Goal: Information Seeking & Learning: Check status

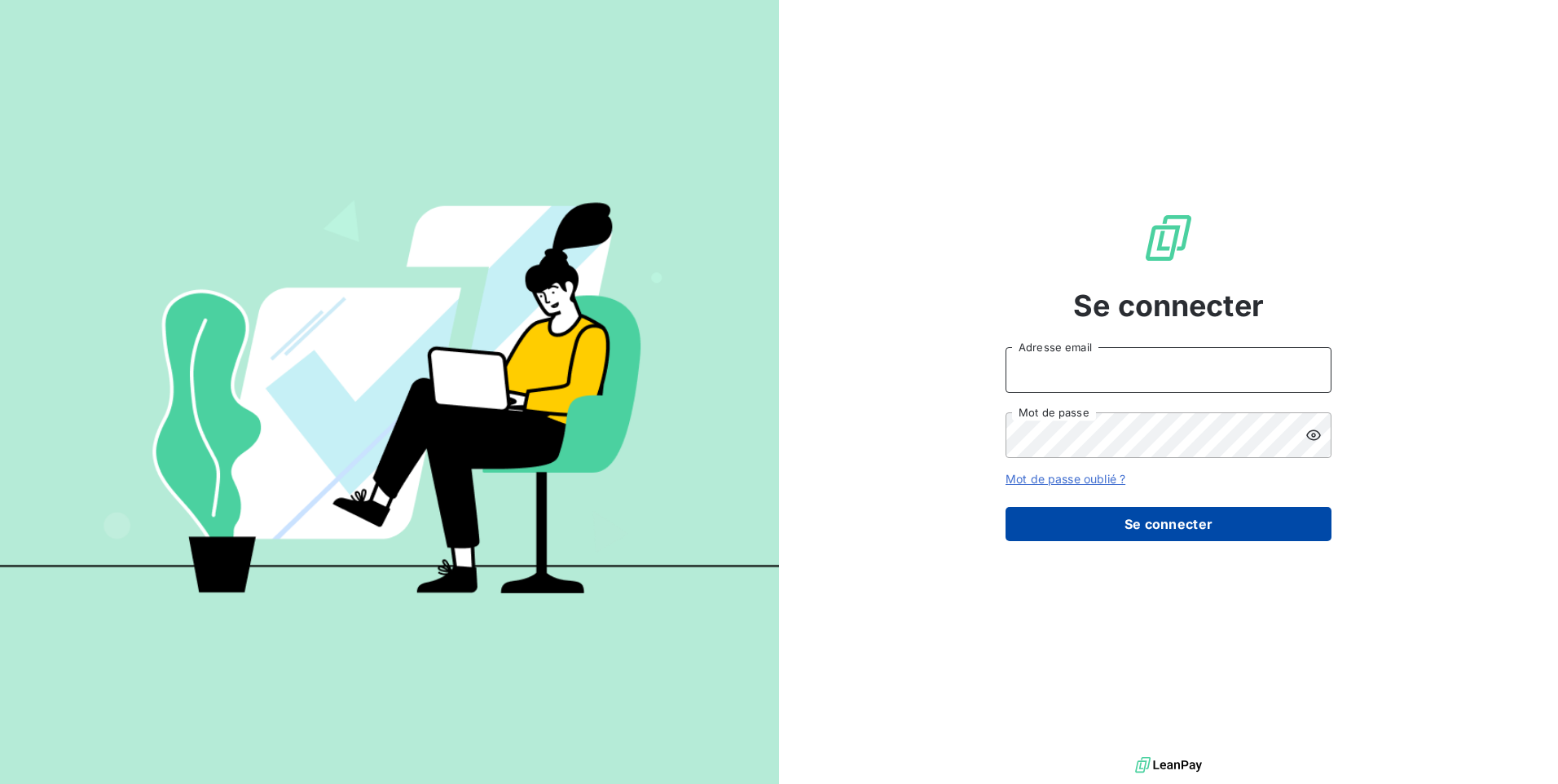
type input "[PERSON_NAME][EMAIL_ADDRESS][DOMAIN_NAME]"
click at [1254, 519] on button "Se connecter" at bounding box center [1168, 524] width 326 height 35
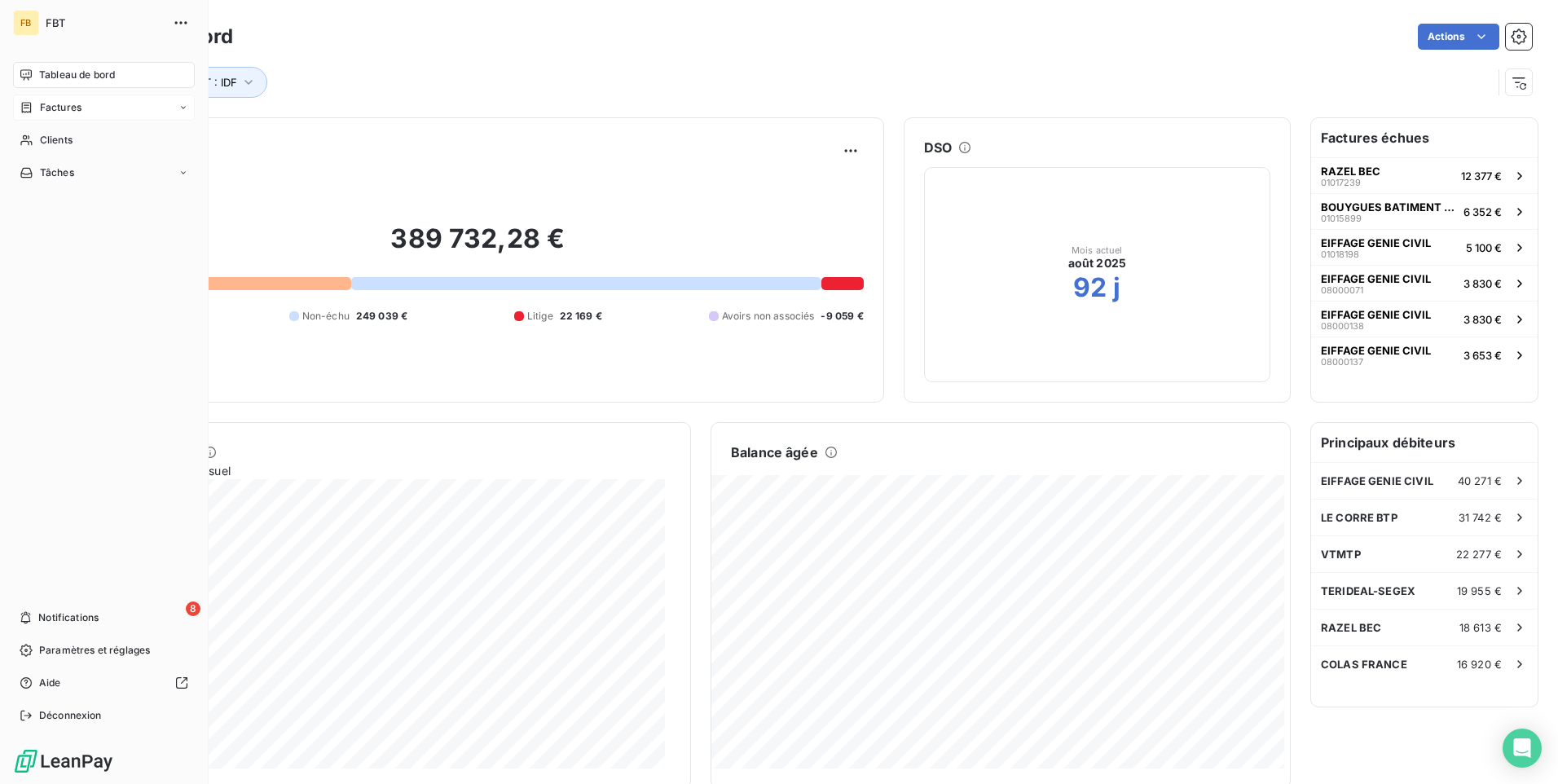
click at [37, 108] on div "Factures" at bounding box center [50, 107] width 62 height 15
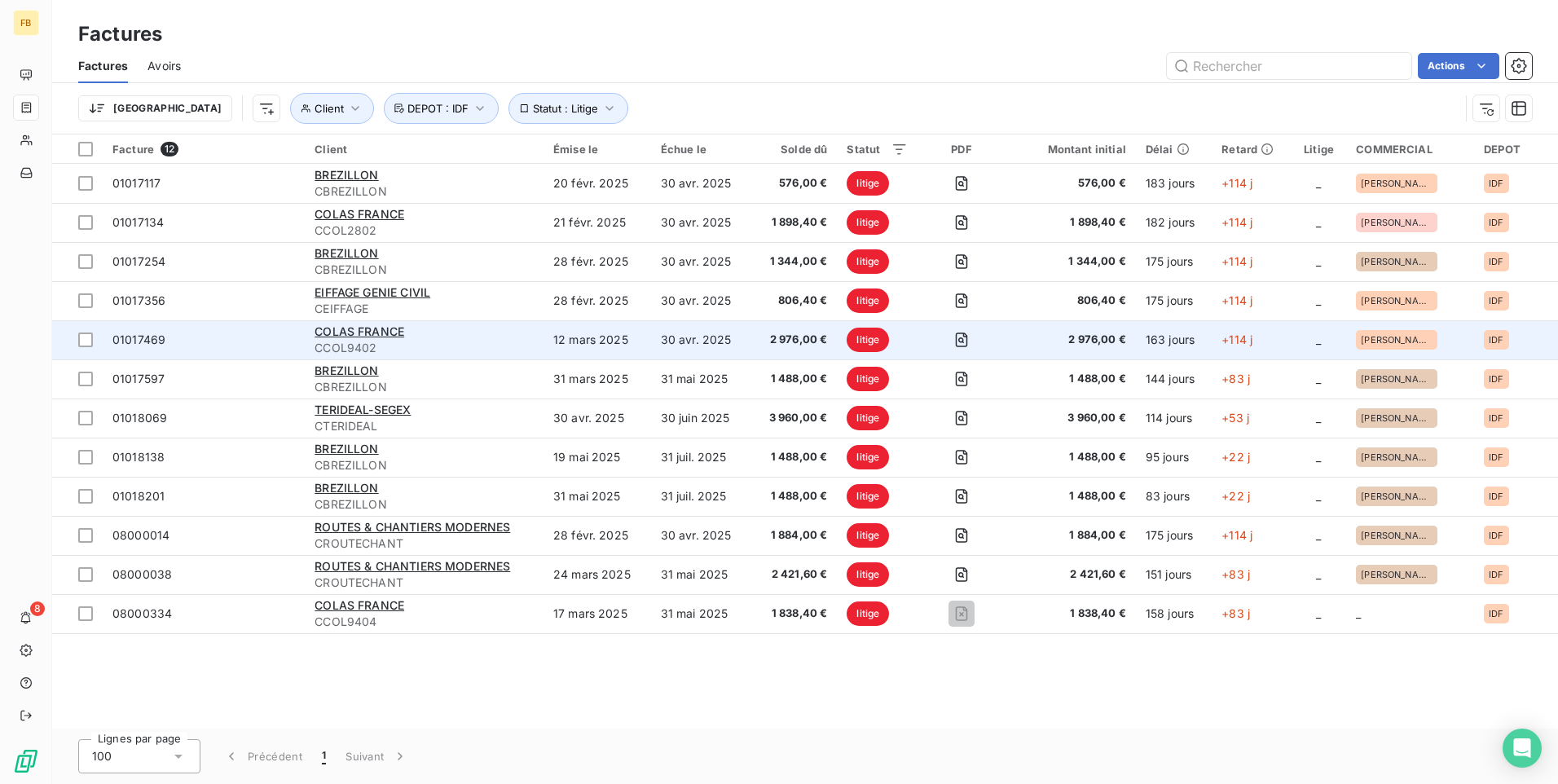
click at [492, 349] on span "CCOL9402" at bounding box center [424, 348] width 220 height 16
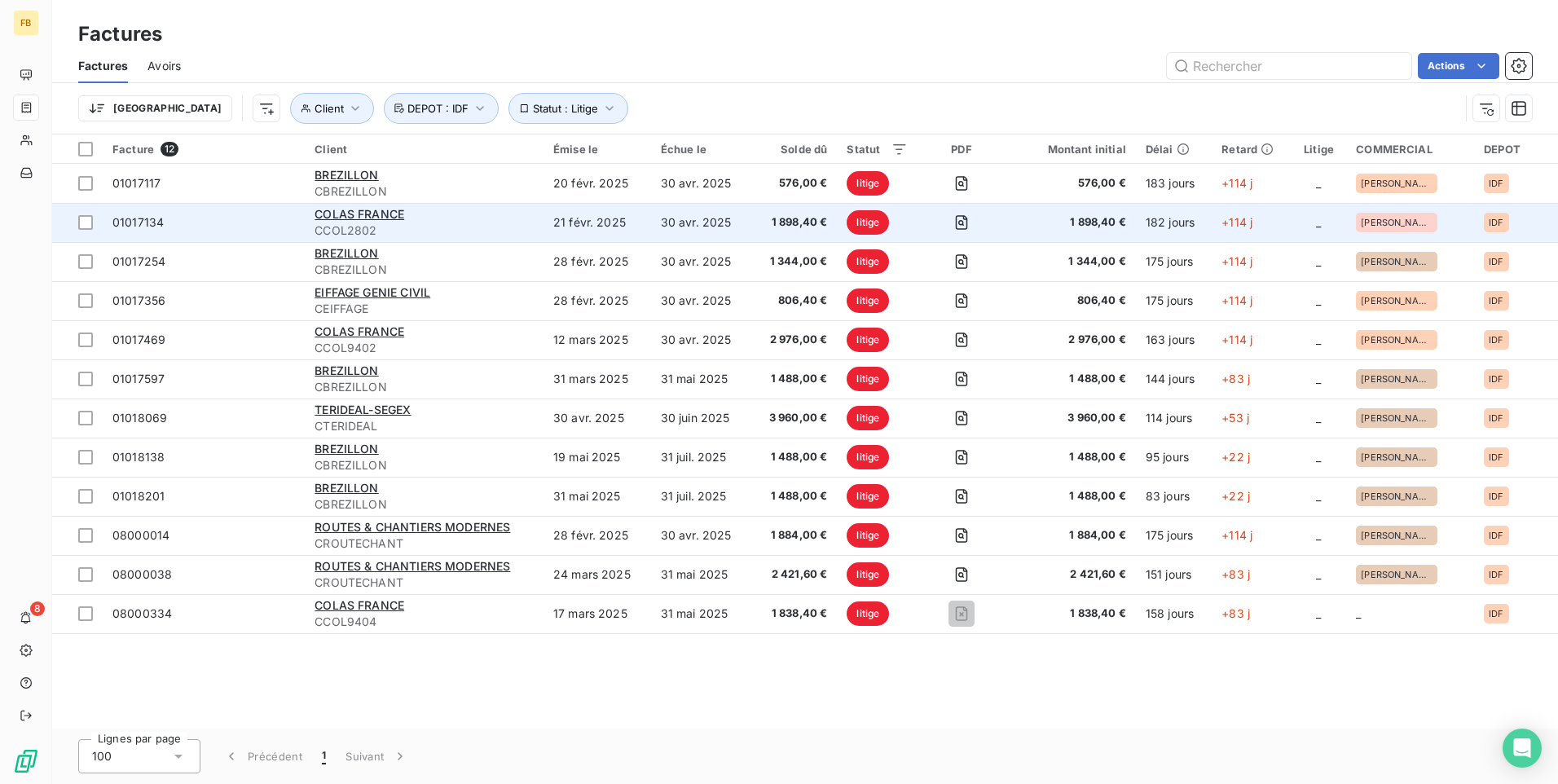
click at [385, 223] on span "CCOL2802" at bounding box center [424, 230] width 220 height 16
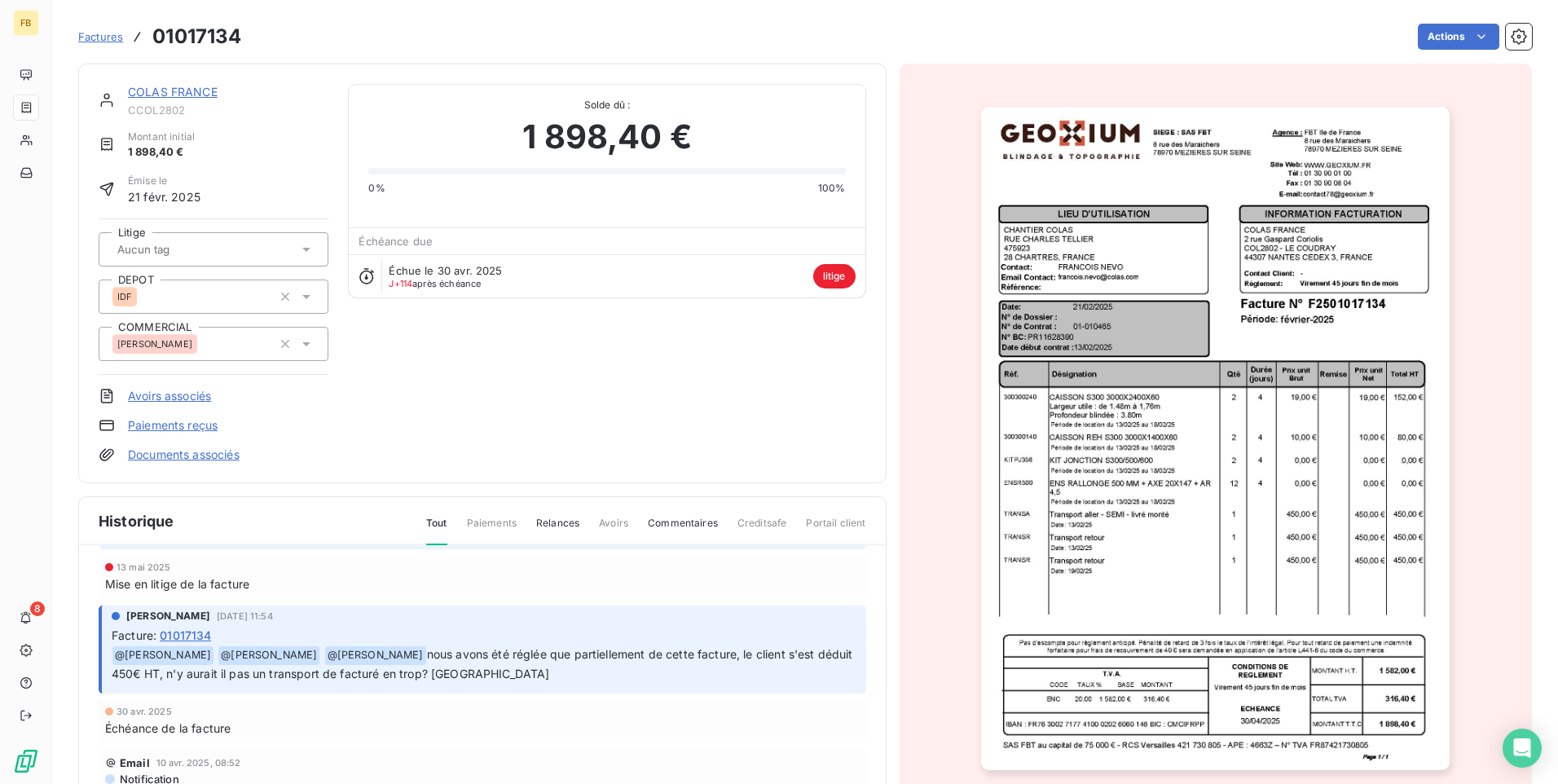
scroll to position [156, 0]
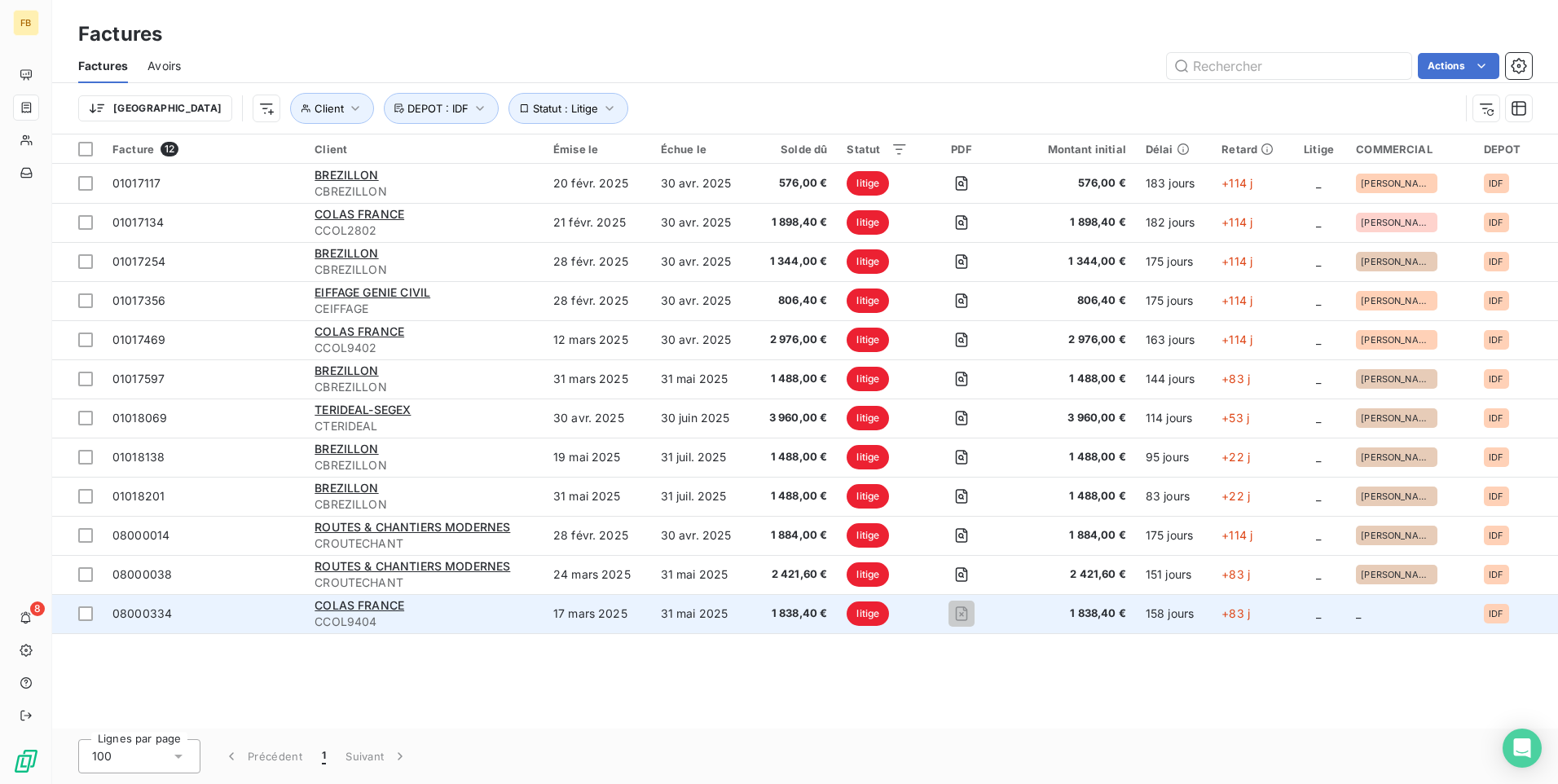
click at [463, 605] on div "COLAS FRANCE" at bounding box center [424, 605] width 220 height 16
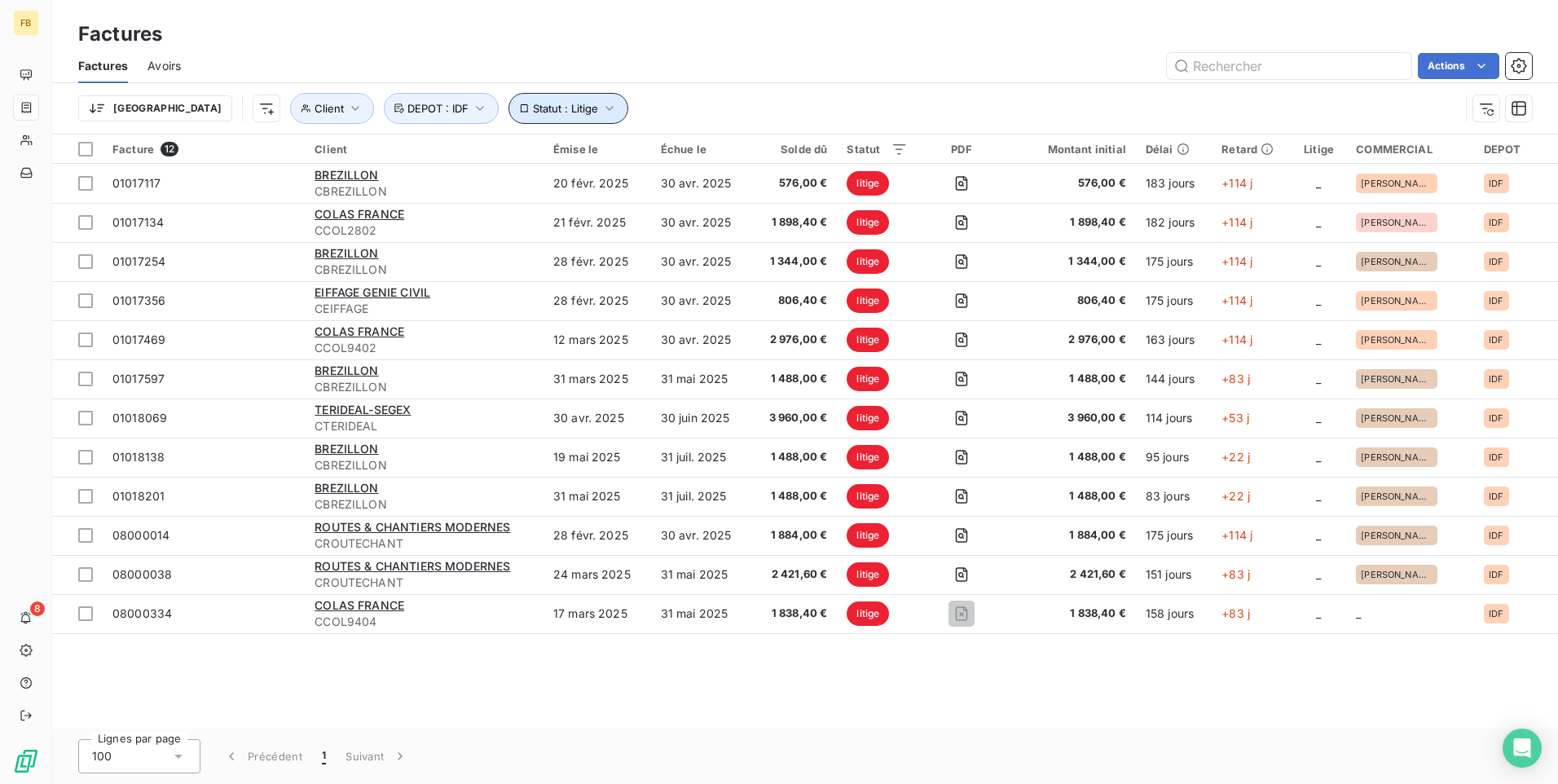
click at [601, 106] on icon "button" at bounding box center [609, 108] width 16 height 16
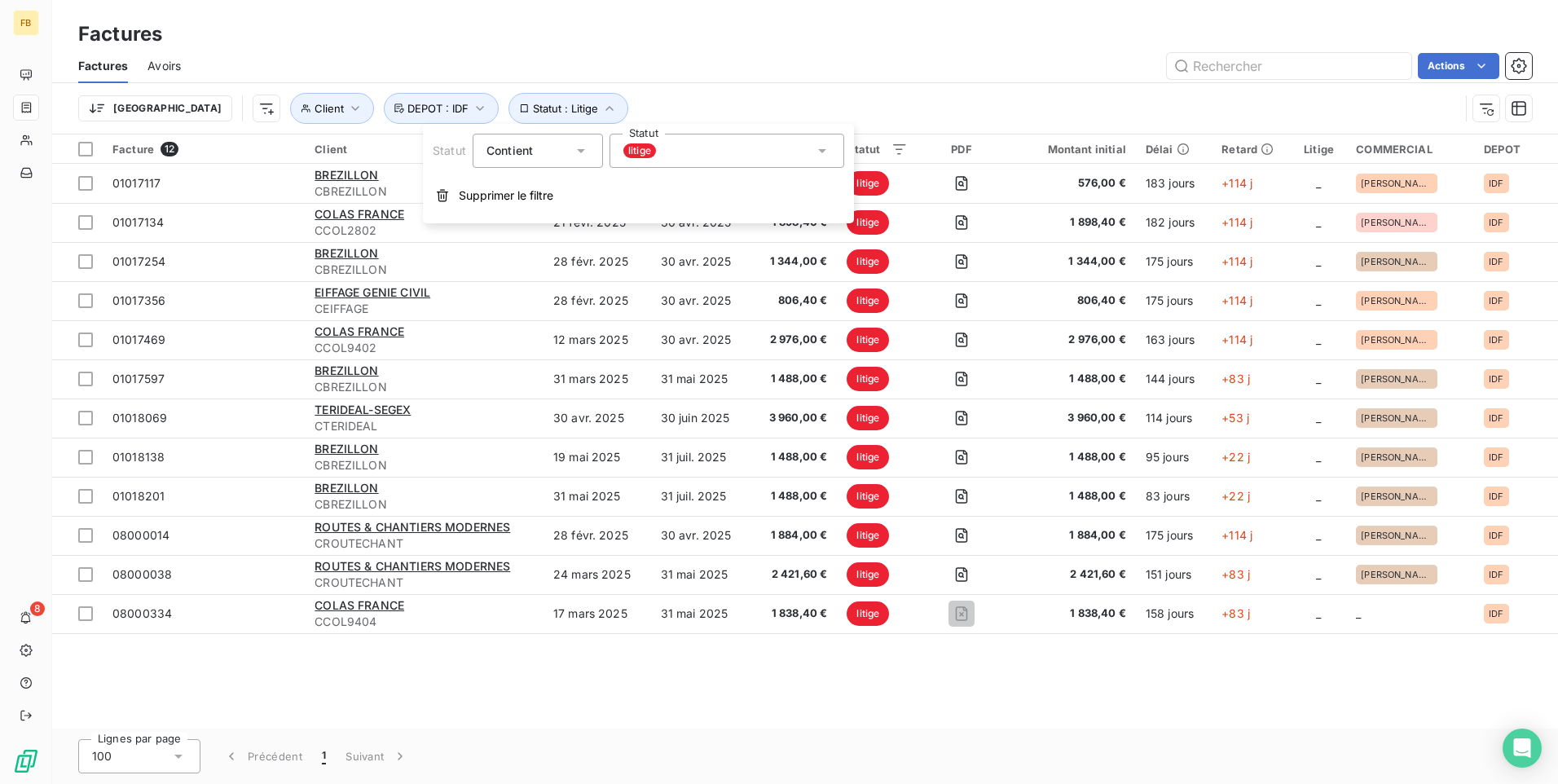
click at [821, 149] on icon at bounding box center [821, 150] width 8 height 4
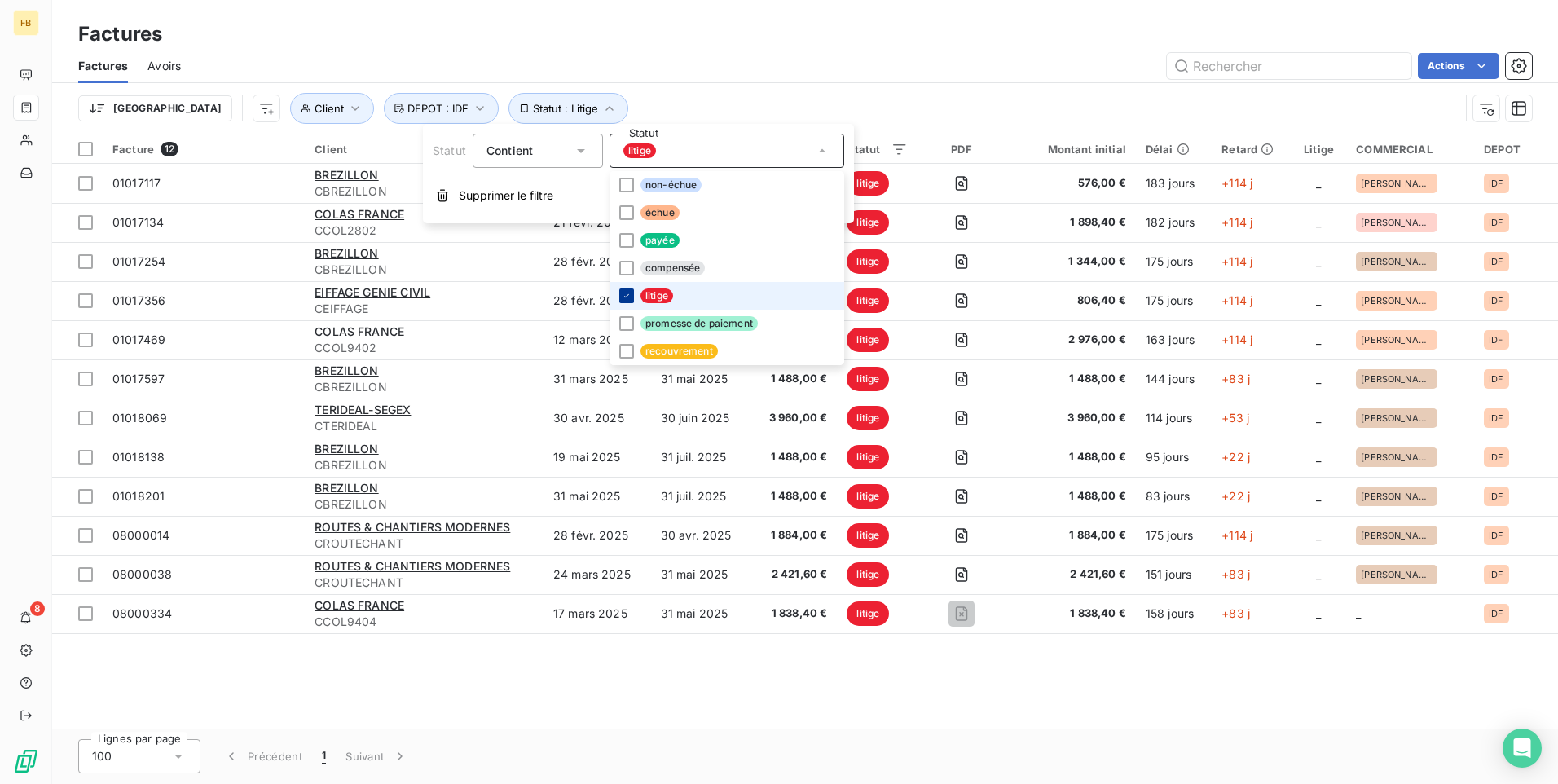
click at [624, 295] on icon at bounding box center [626, 296] width 10 height 10
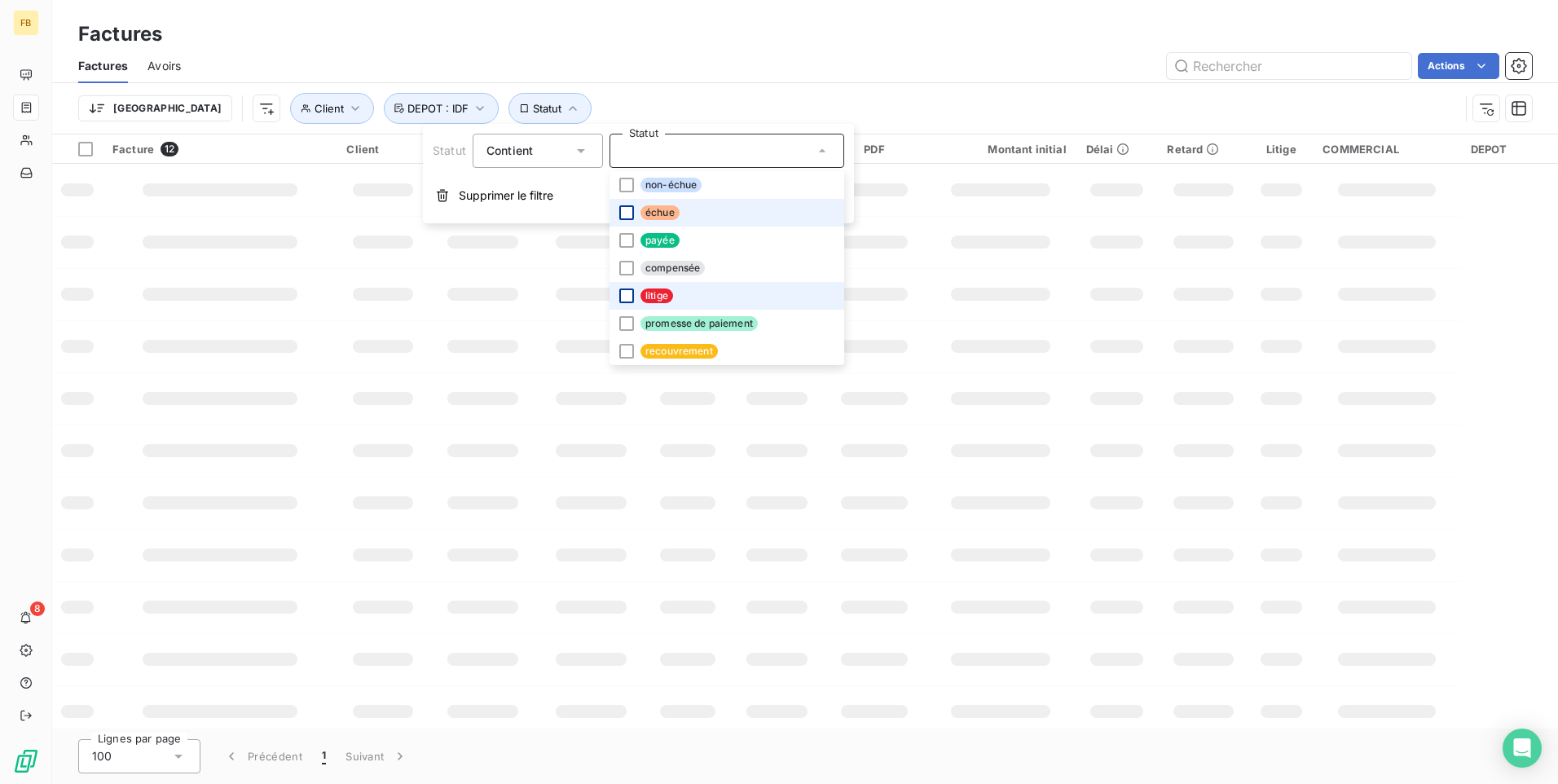
click at [621, 208] on div at bounding box center [627, 212] width 15 height 15
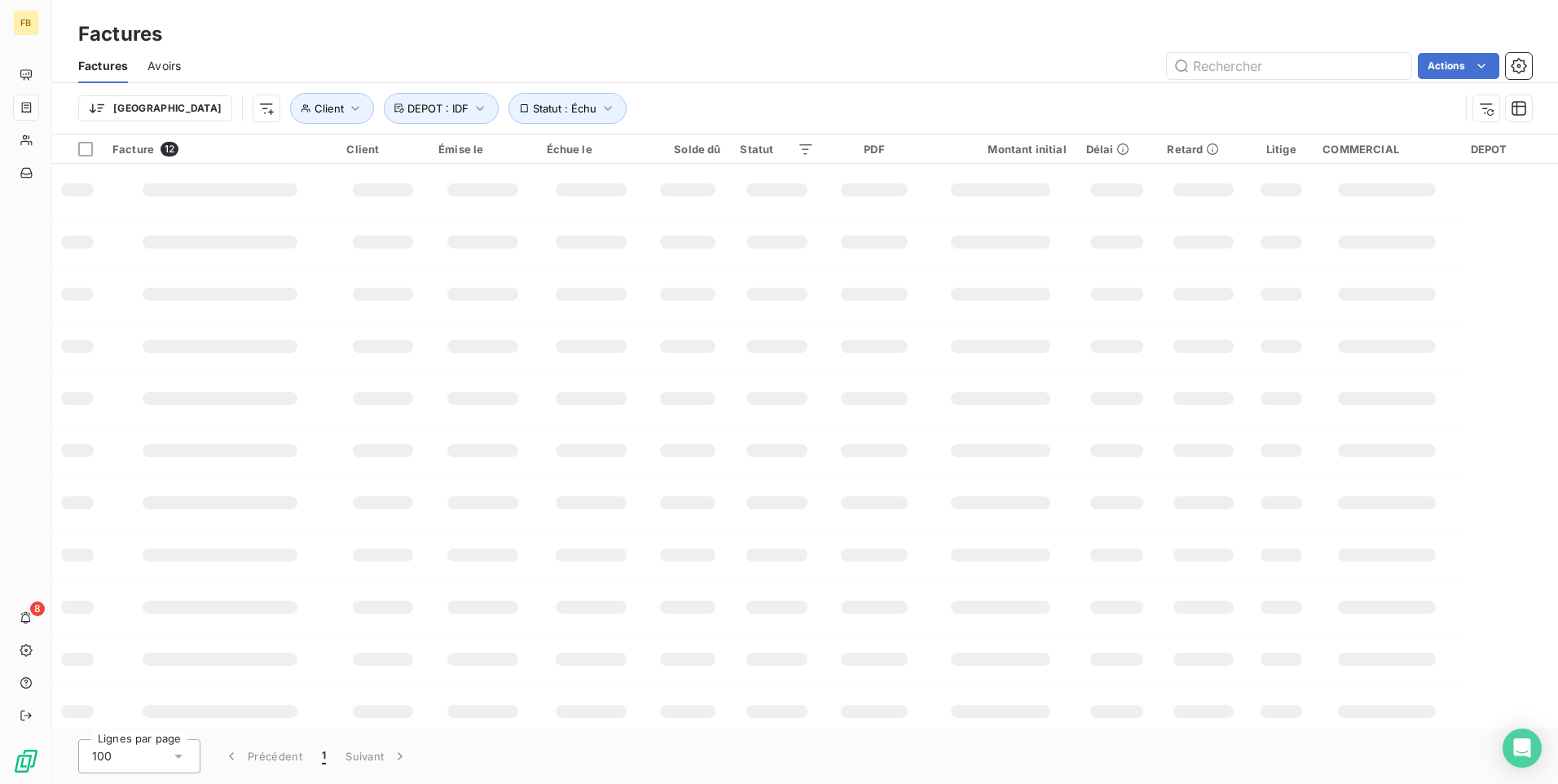
click at [282, 261] on td at bounding box center [220, 242] width 234 height 52
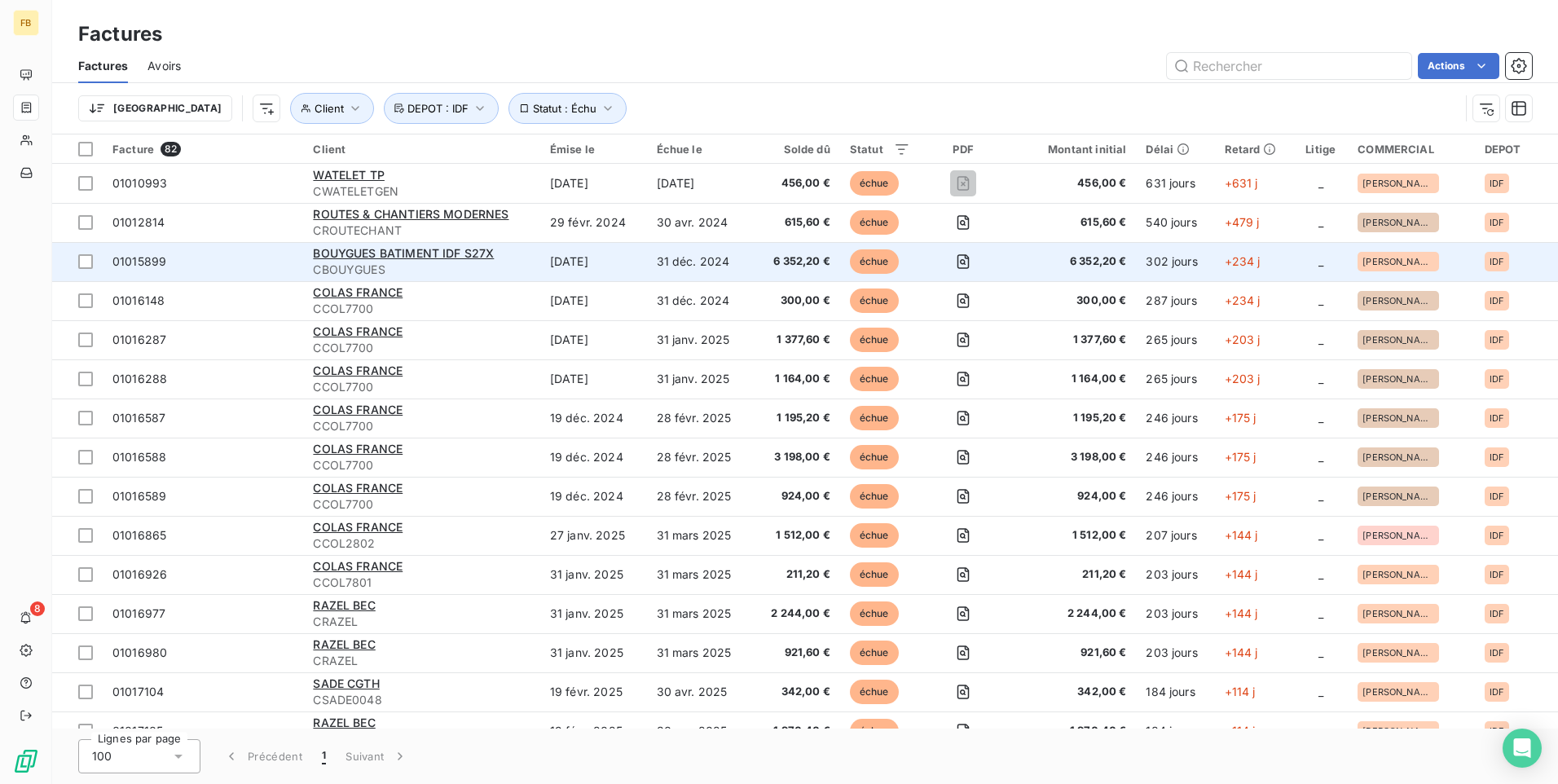
click at [498, 264] on span "CBOUYGUES" at bounding box center [421, 270] width 217 height 16
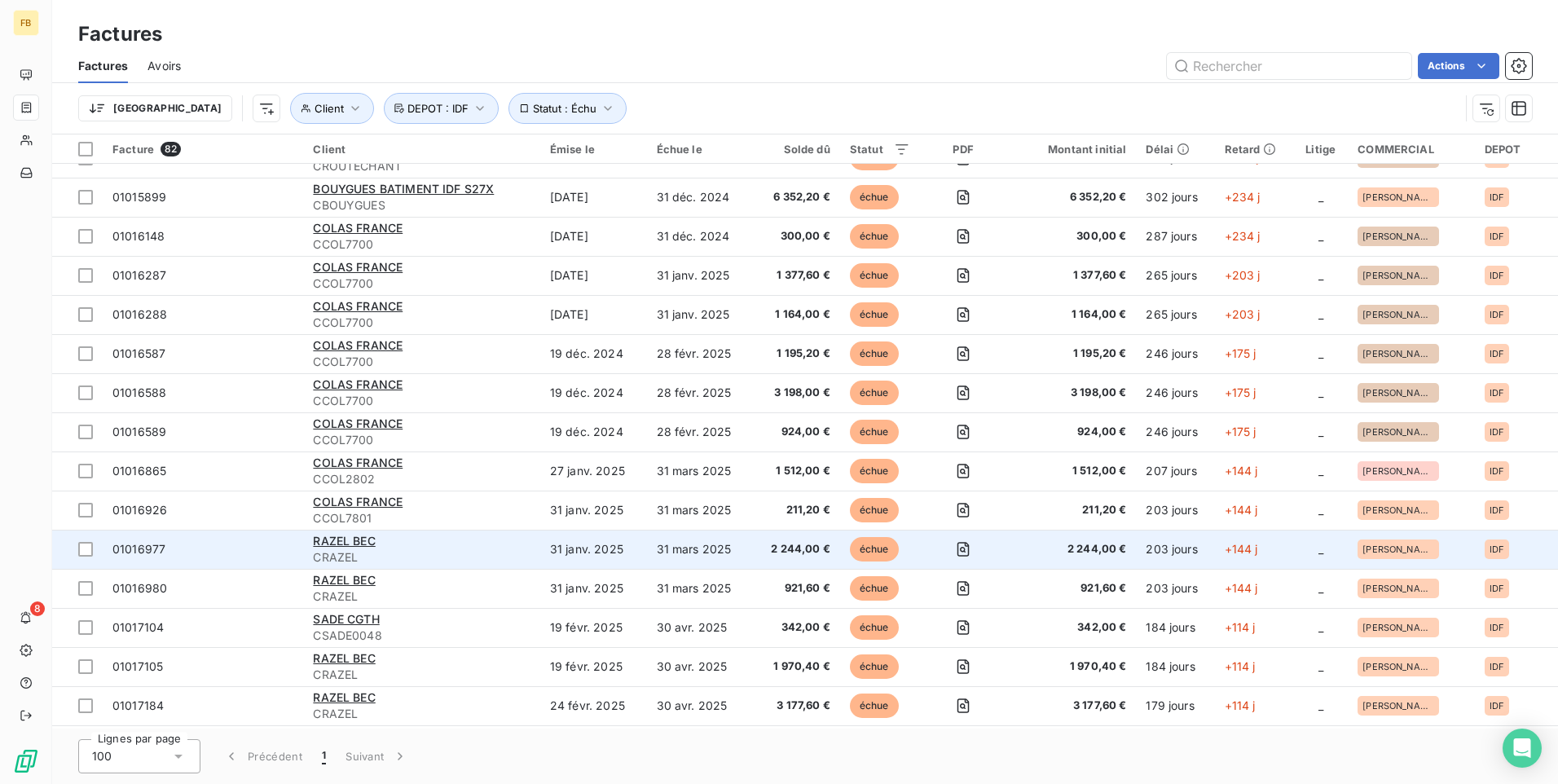
scroll to position [81, 0]
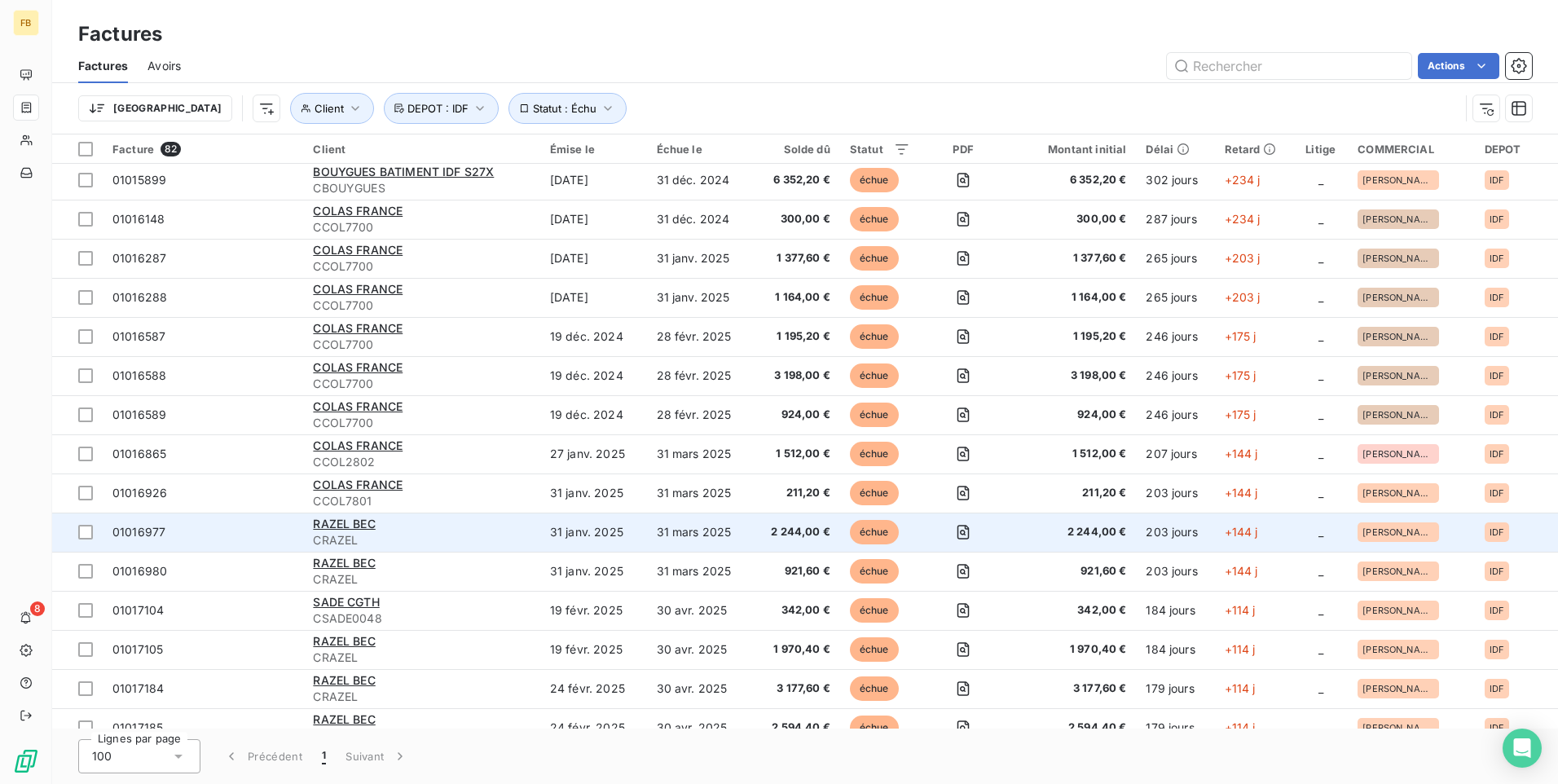
click at [492, 615] on span "CSADE0048" at bounding box center [421, 619] width 217 height 16
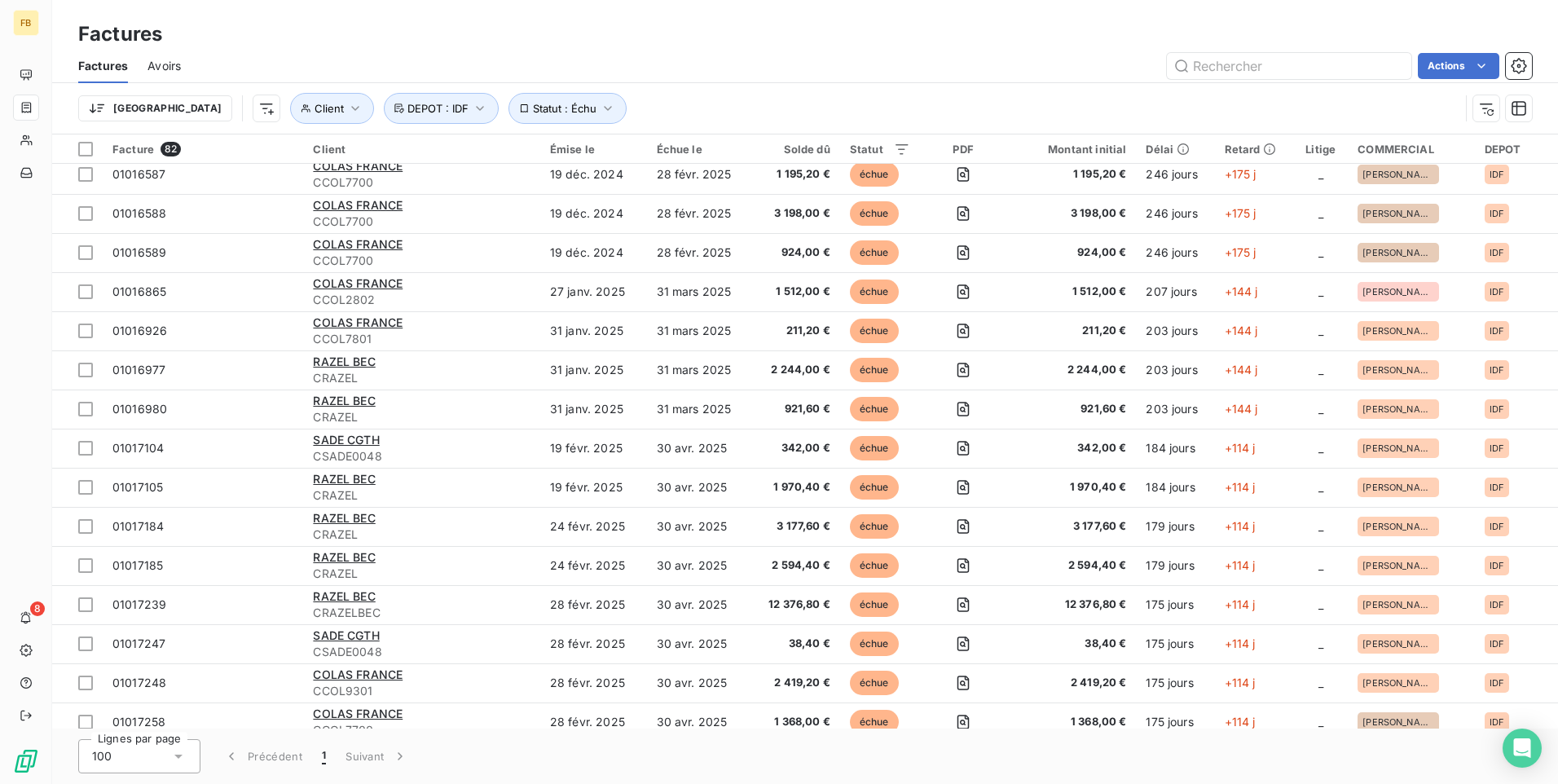
scroll to position [244, 0]
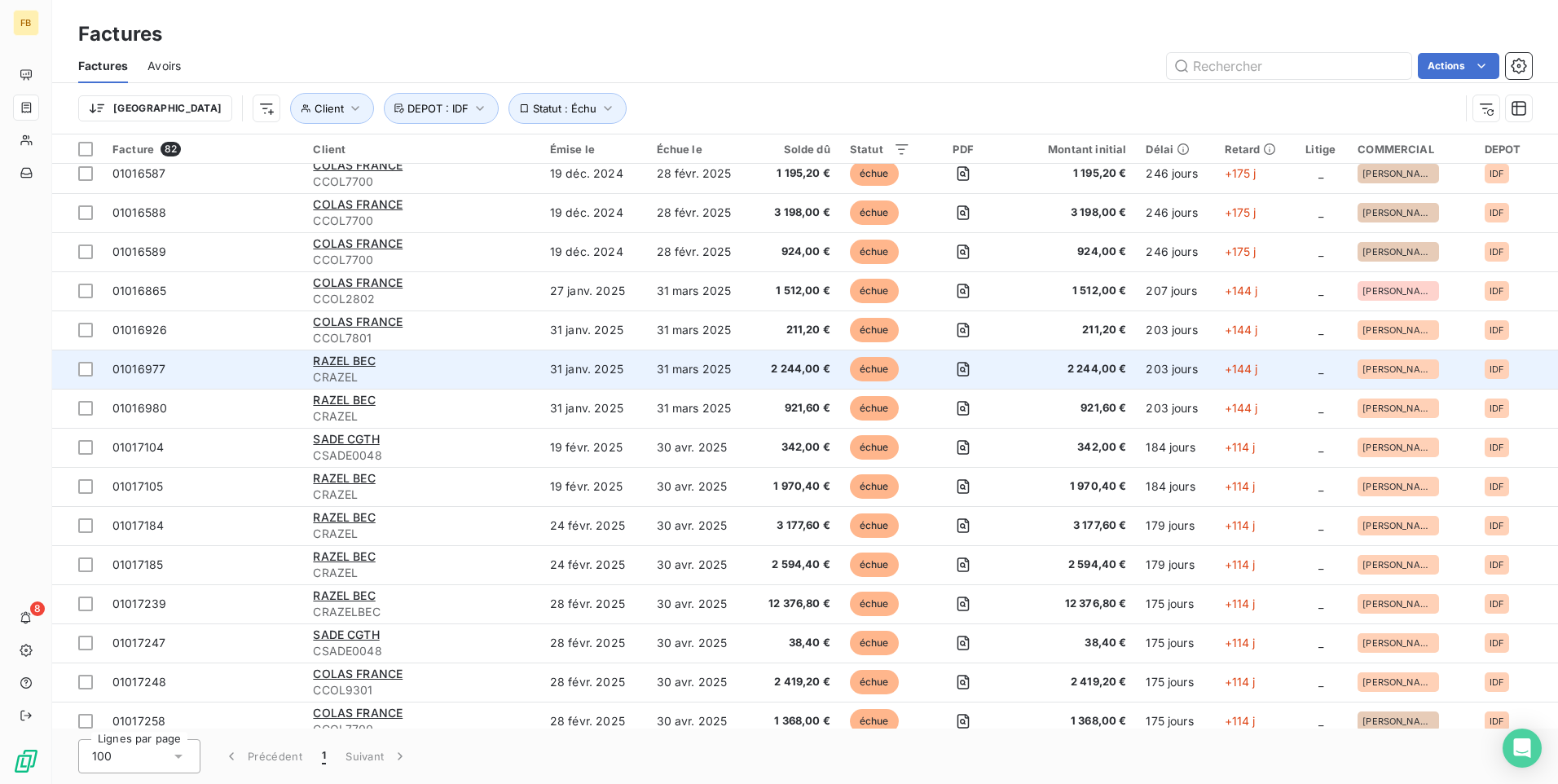
click at [487, 370] on span "CRAZEL" at bounding box center [421, 377] width 217 height 16
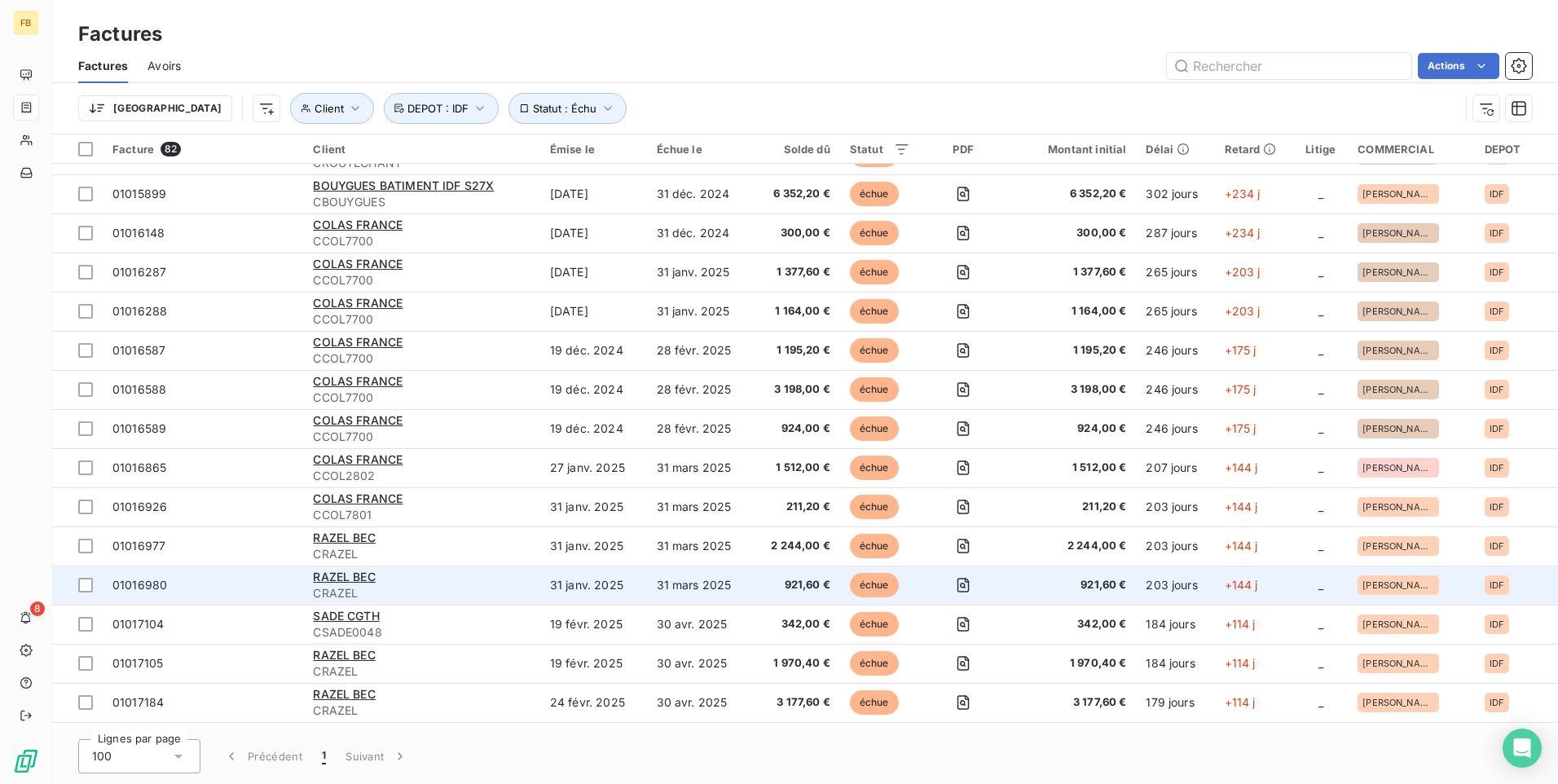
scroll to position [81, 0]
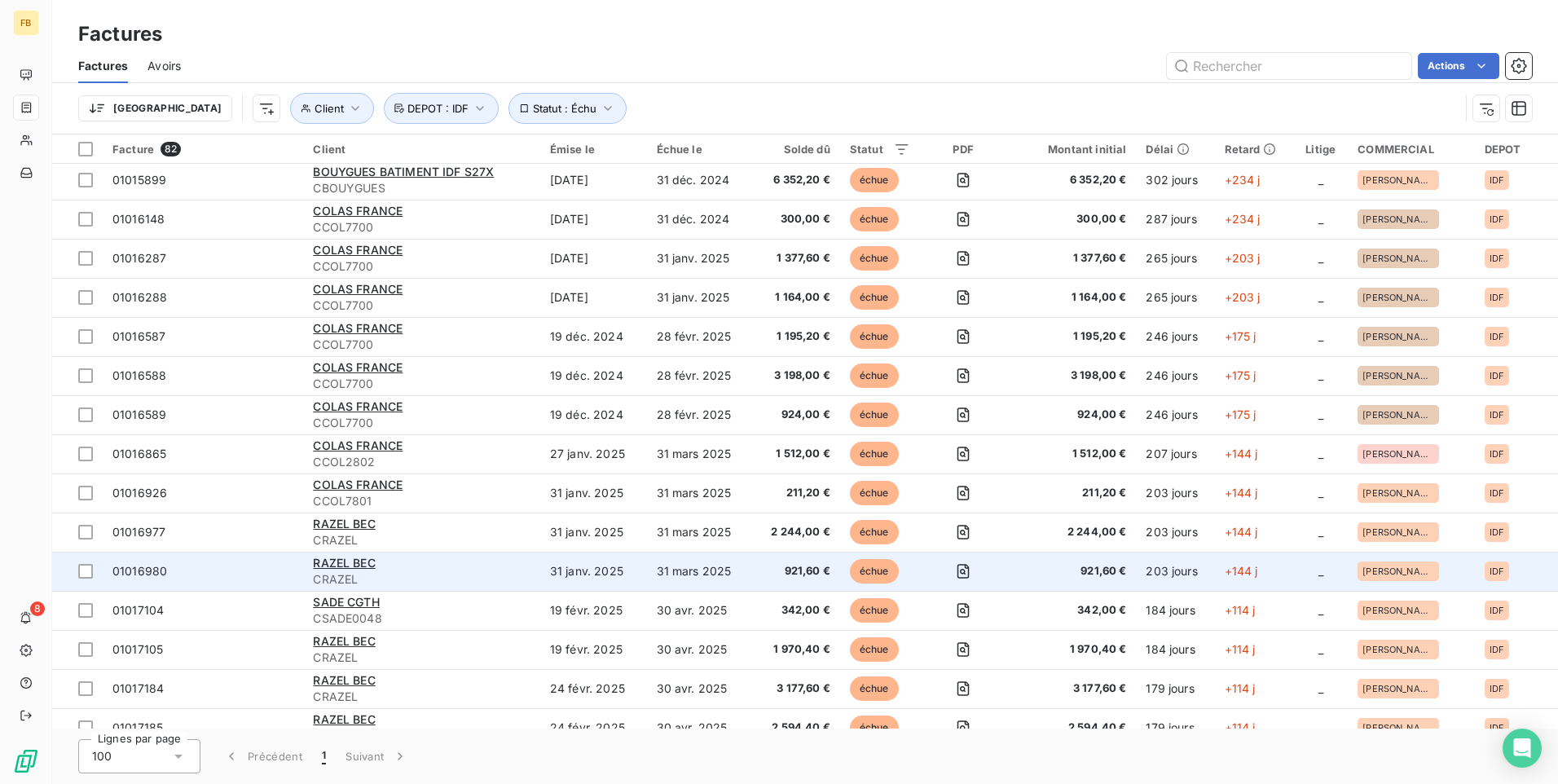
click at [380, 572] on span "CRAZEL" at bounding box center [421, 579] width 217 height 16
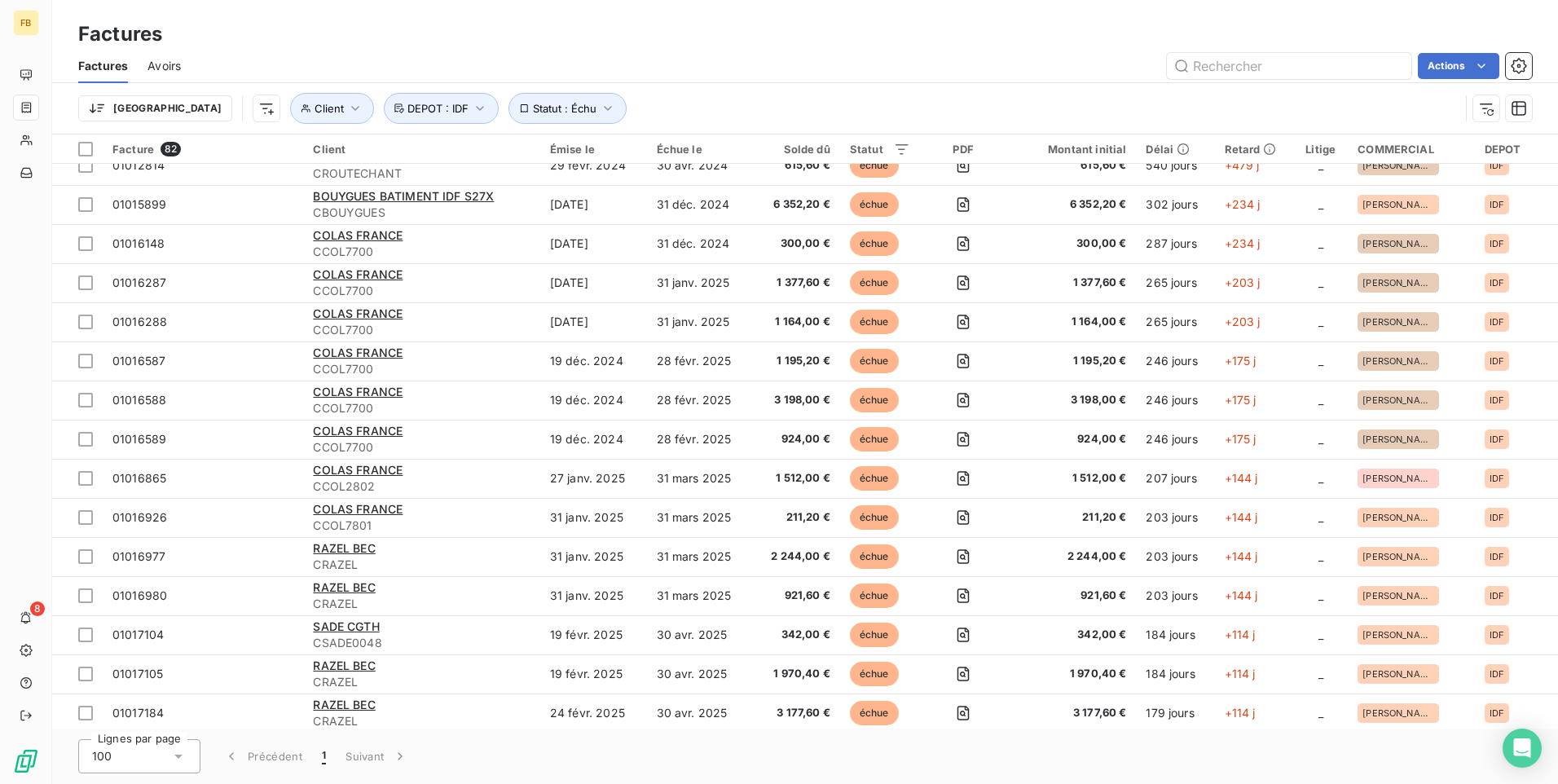
scroll to position [81, 0]
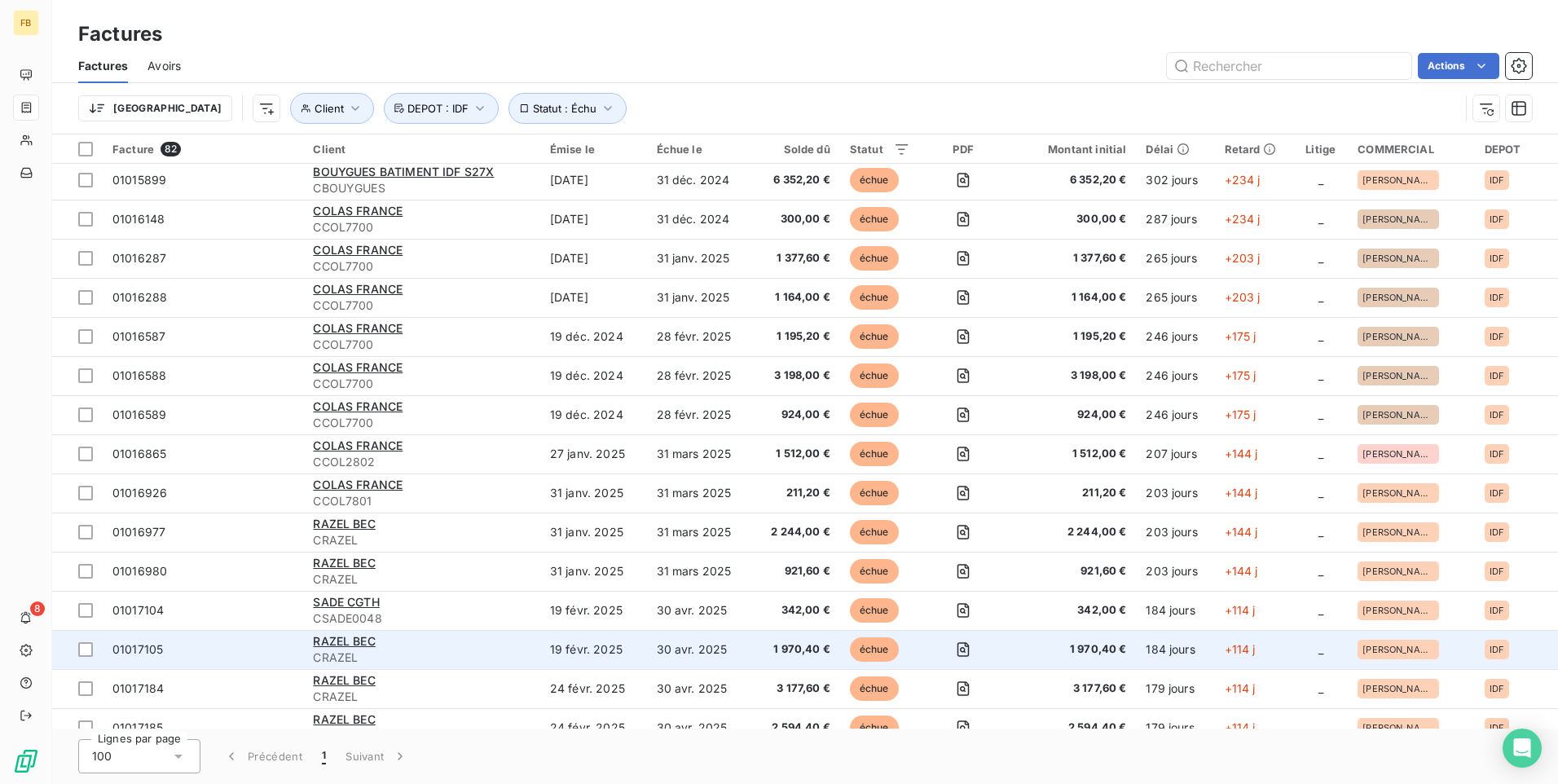
click at [427, 641] on div "RAZEL BEC" at bounding box center [421, 641] width 217 height 16
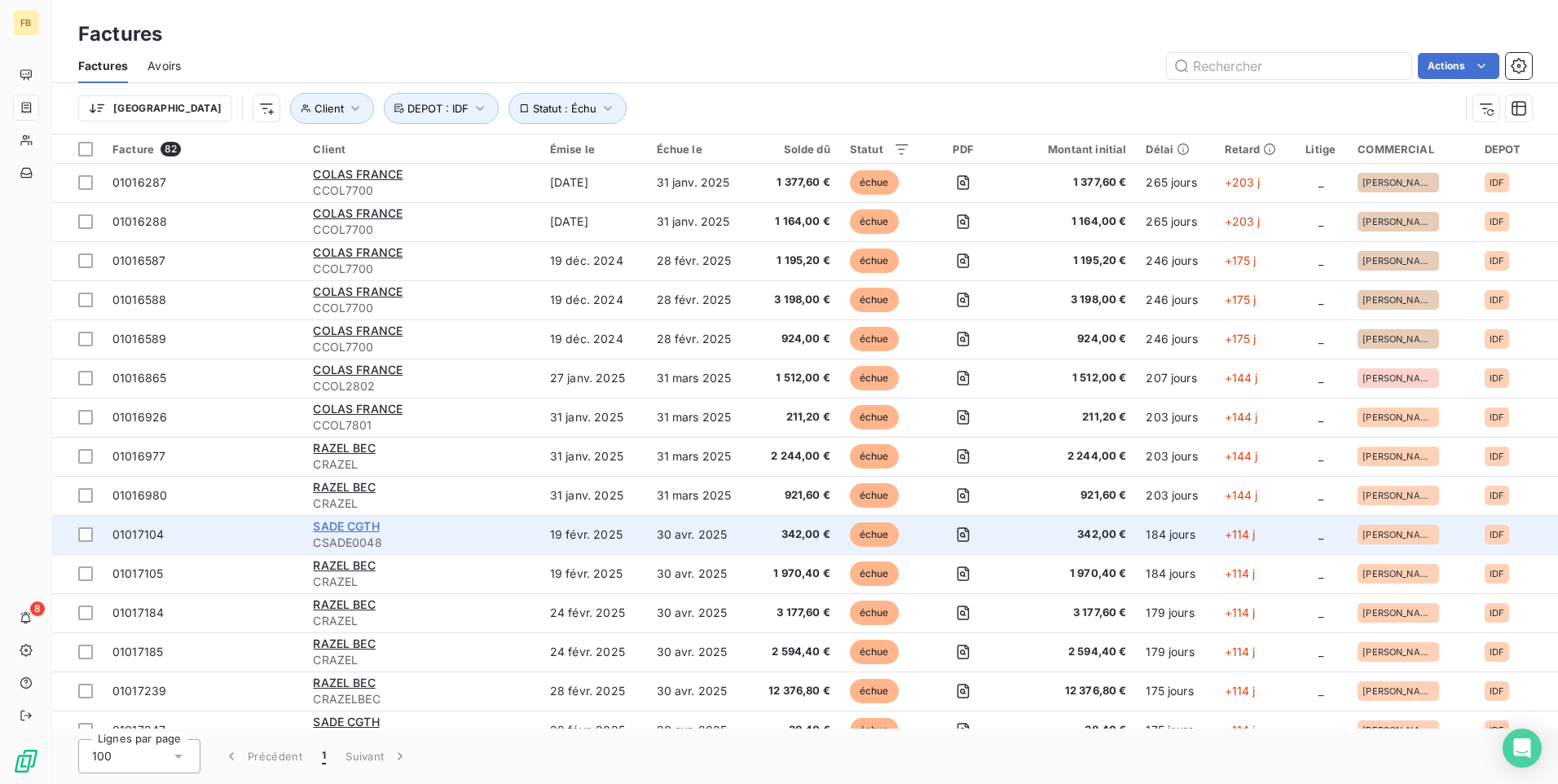
scroll to position [163, 0]
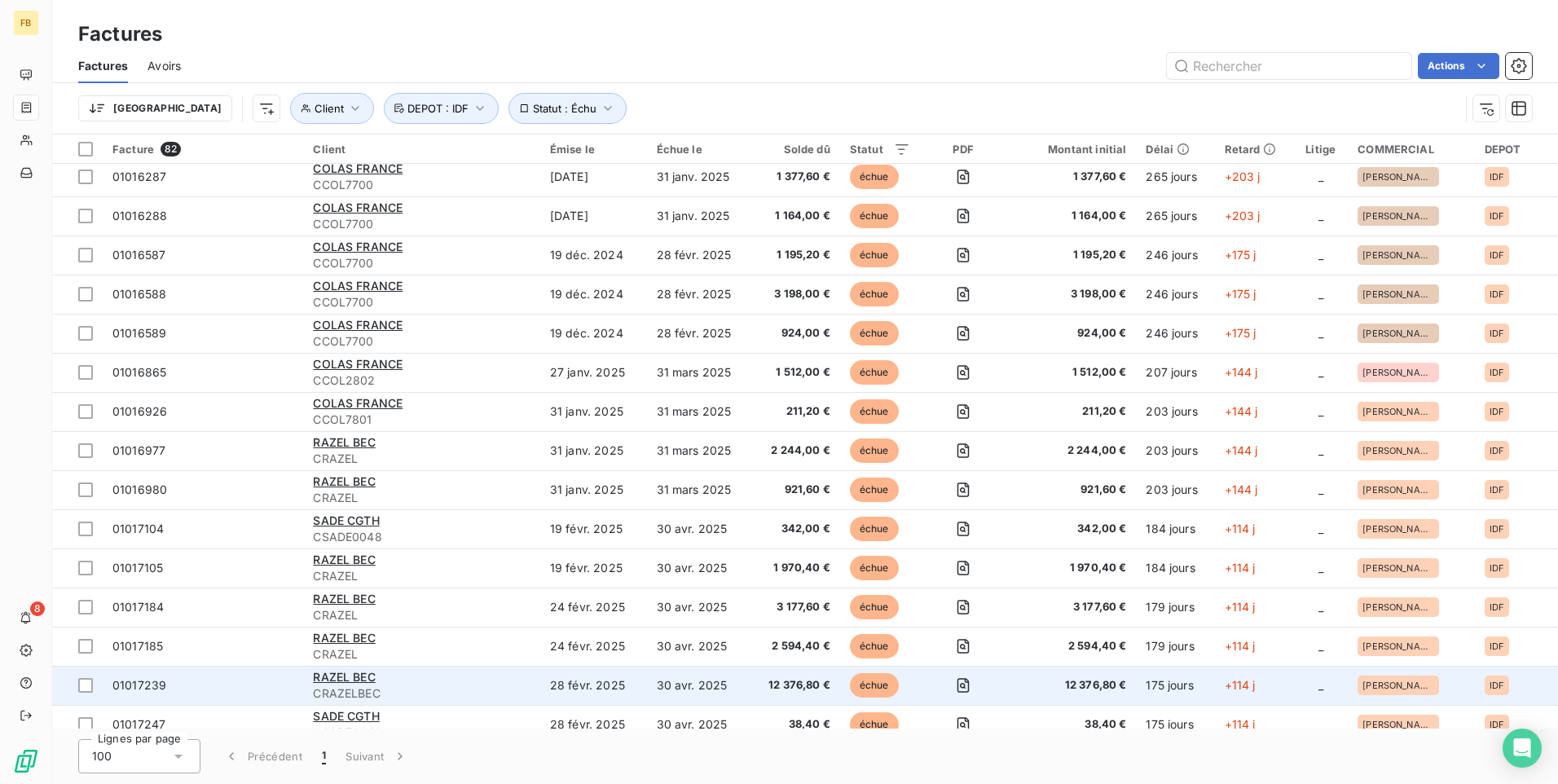
click at [459, 671] on div "RAZEL BEC" at bounding box center [421, 677] width 217 height 16
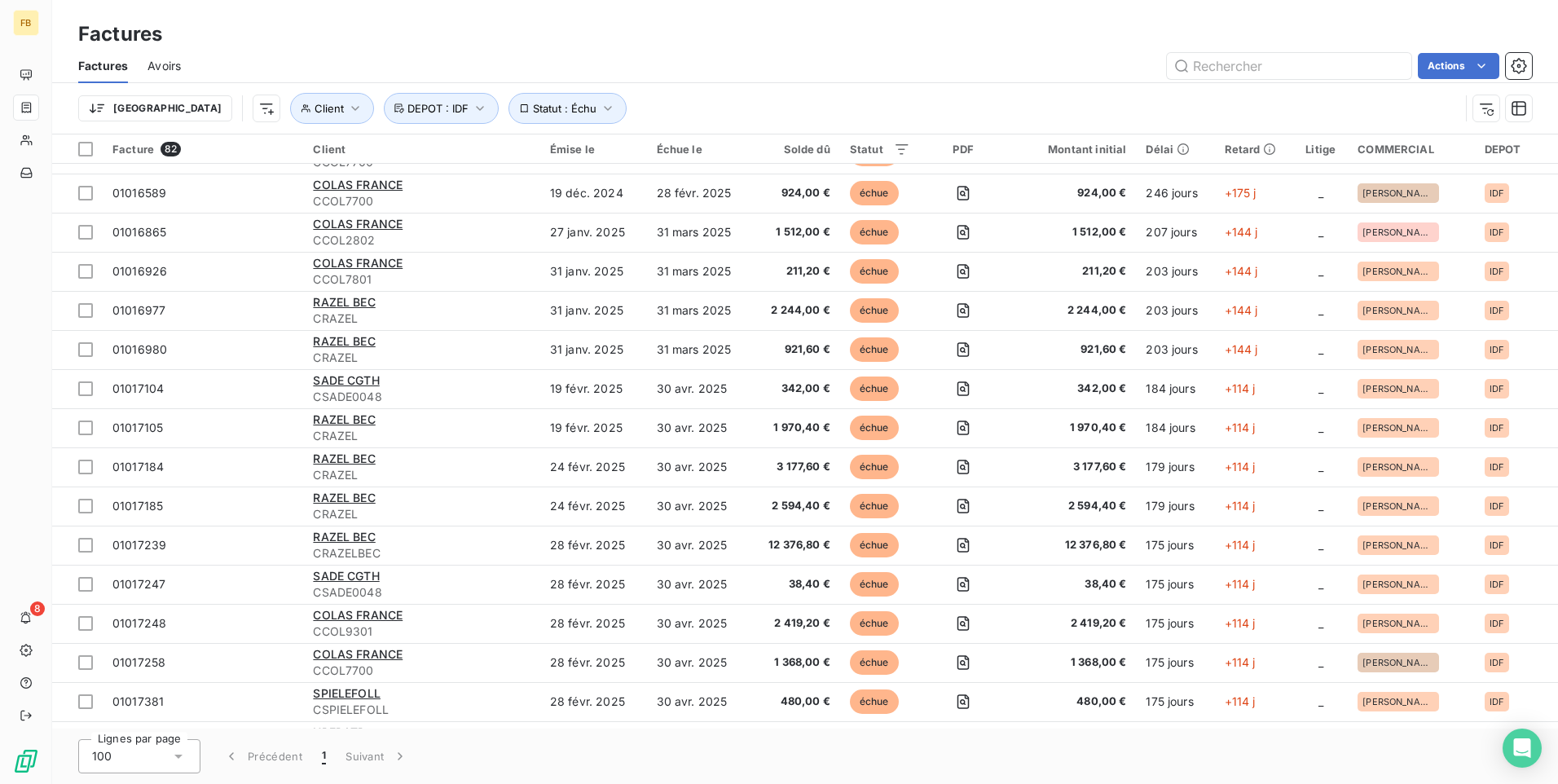
scroll to position [326, 0]
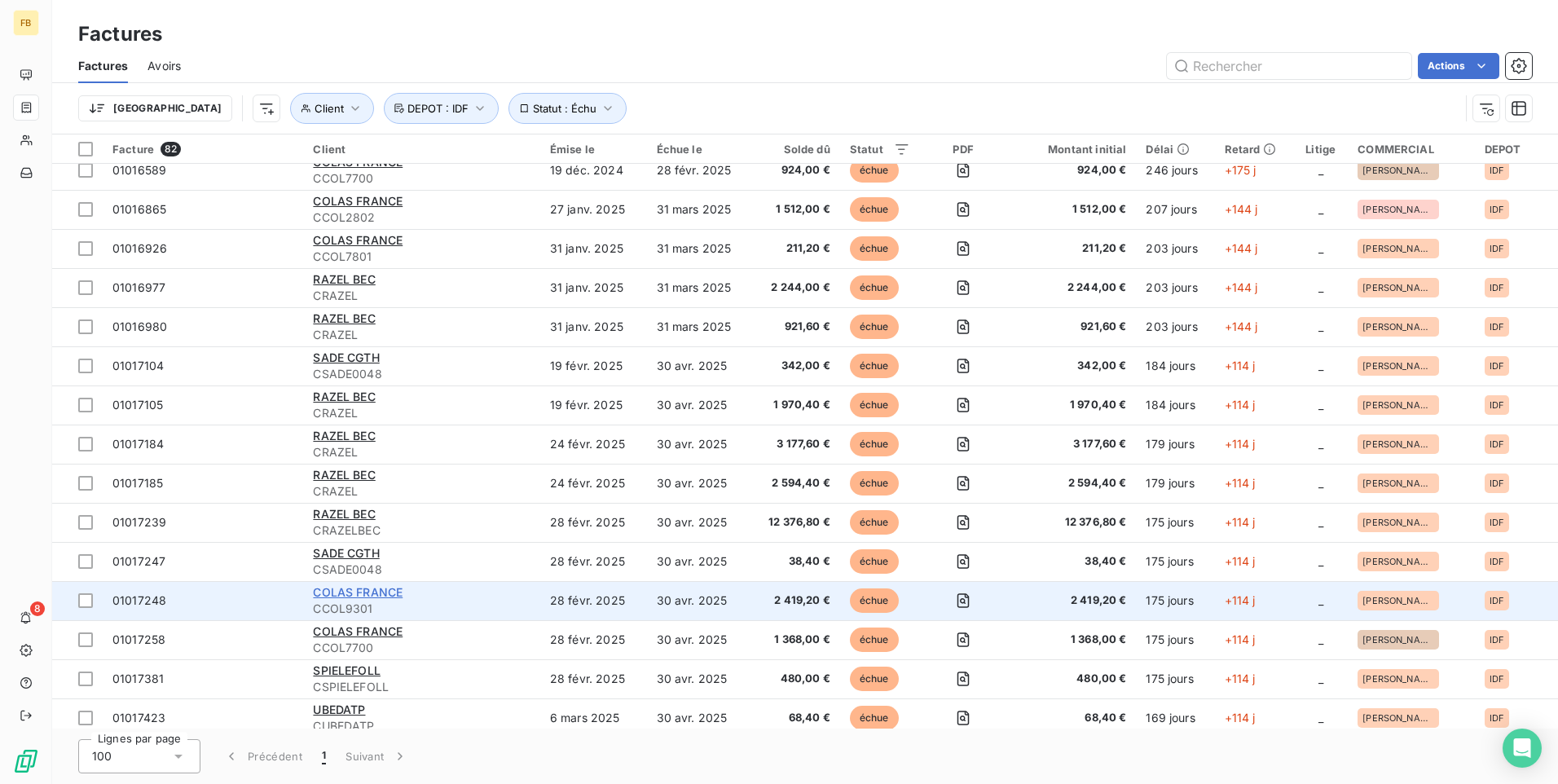
click at [373, 595] on span "COLAS FRANCE" at bounding box center [358, 592] width 89 height 14
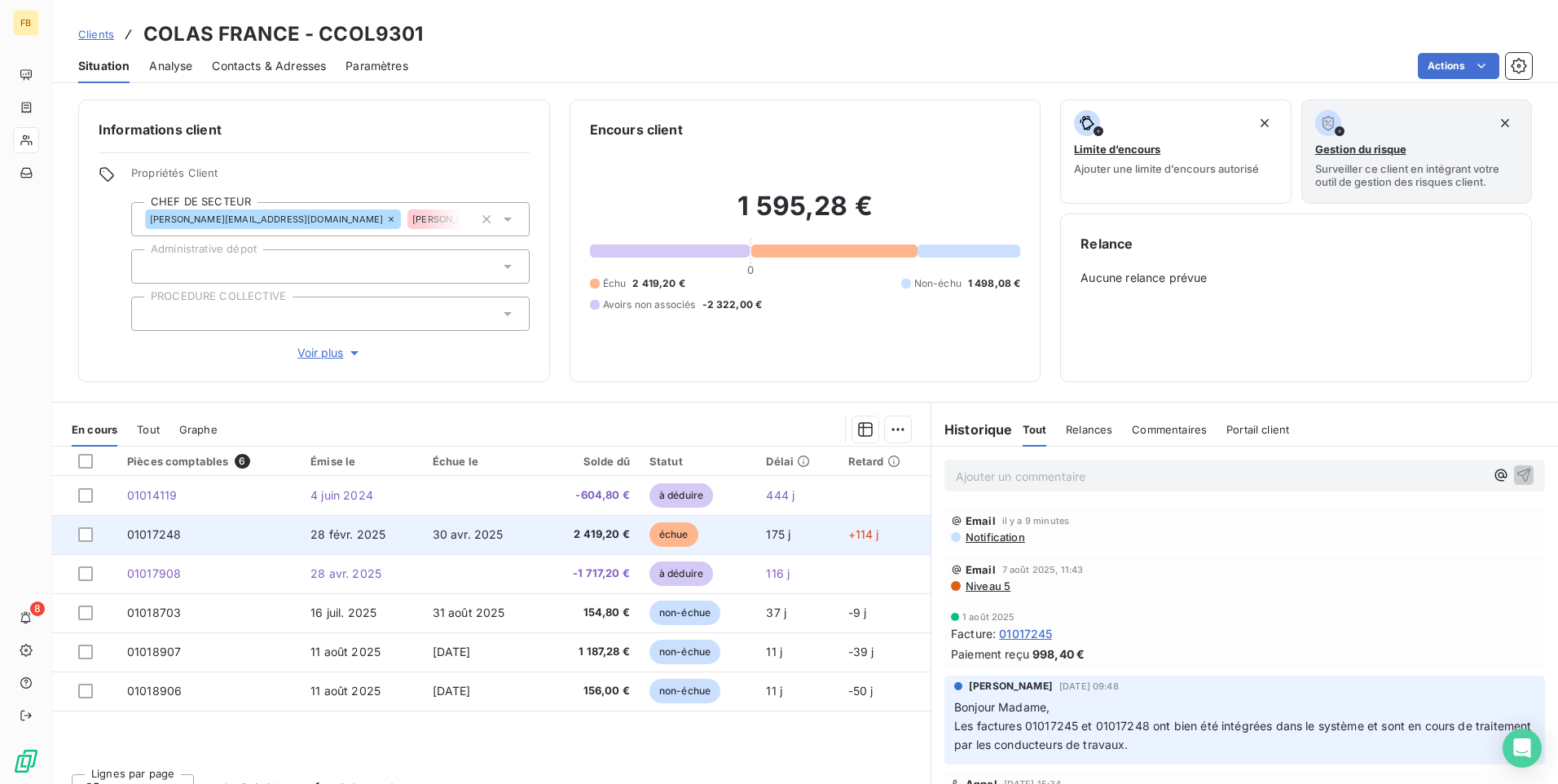
click at [384, 538] on td "28 févr. 2025" at bounding box center [361, 534] width 121 height 39
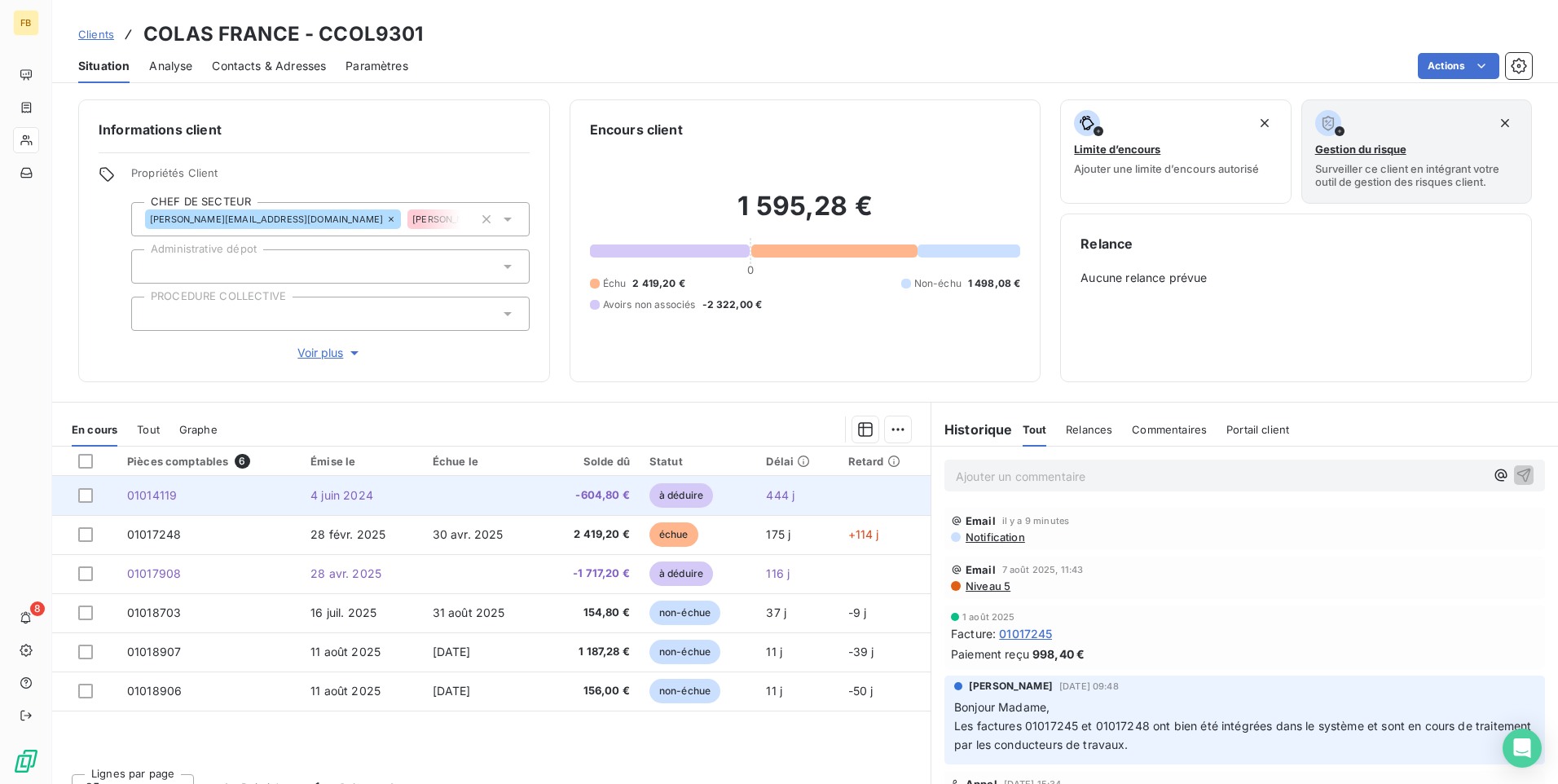
click at [325, 492] on span "4 juin 2024" at bounding box center [342, 495] width 63 height 14
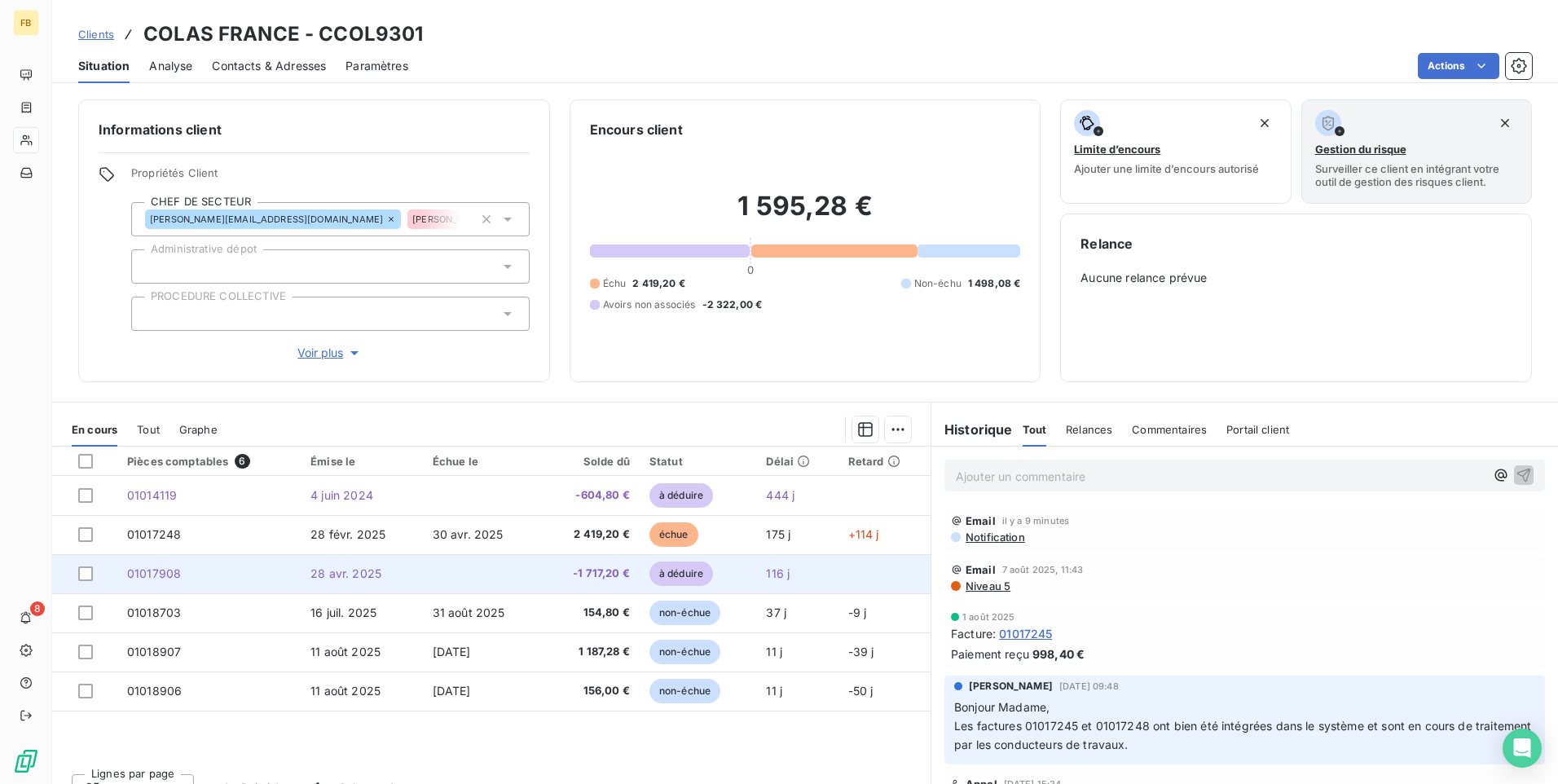
click at [344, 580] on span "28 avr. 2025" at bounding box center [346, 573] width 71 height 14
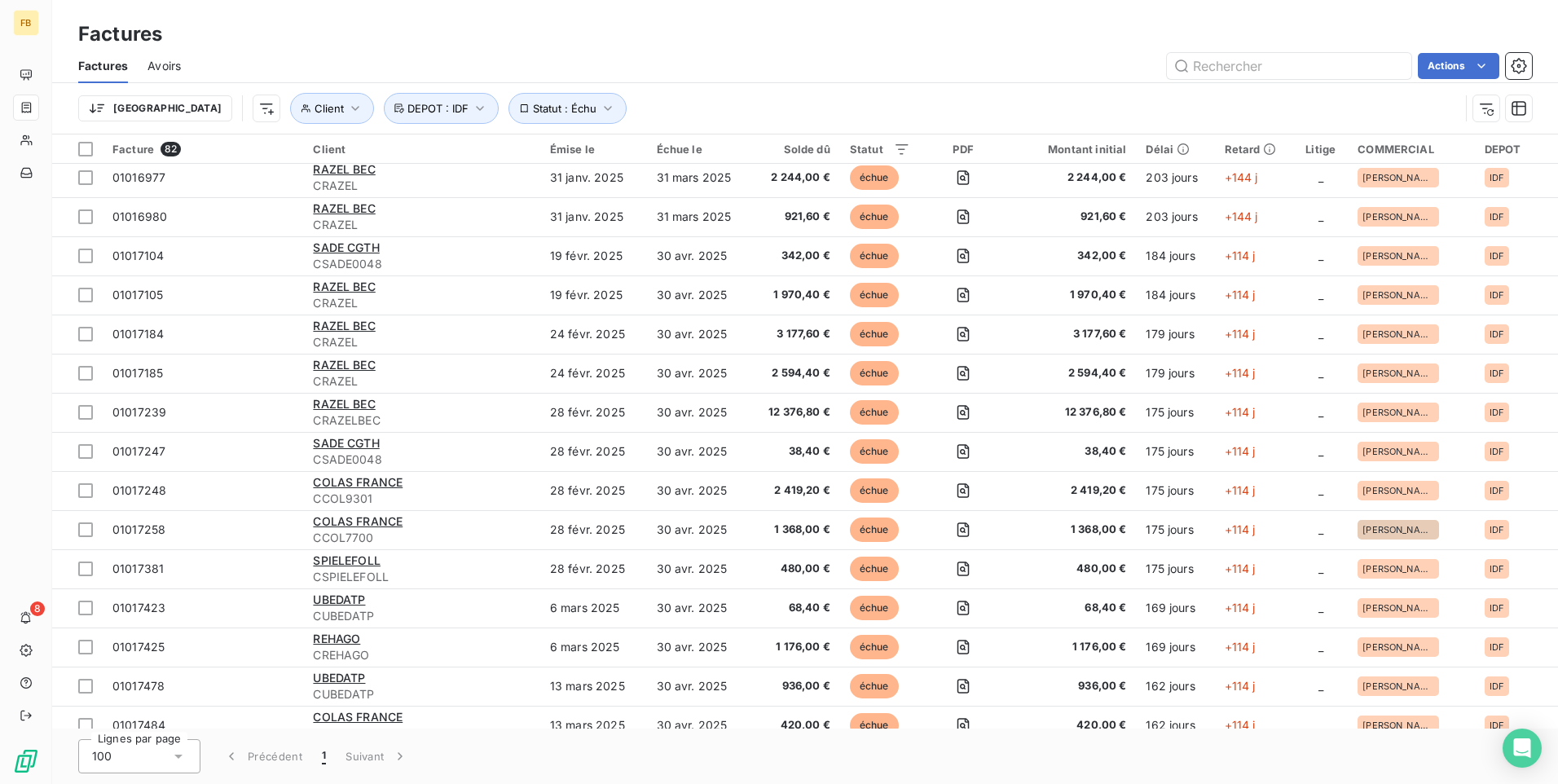
scroll to position [570, 0]
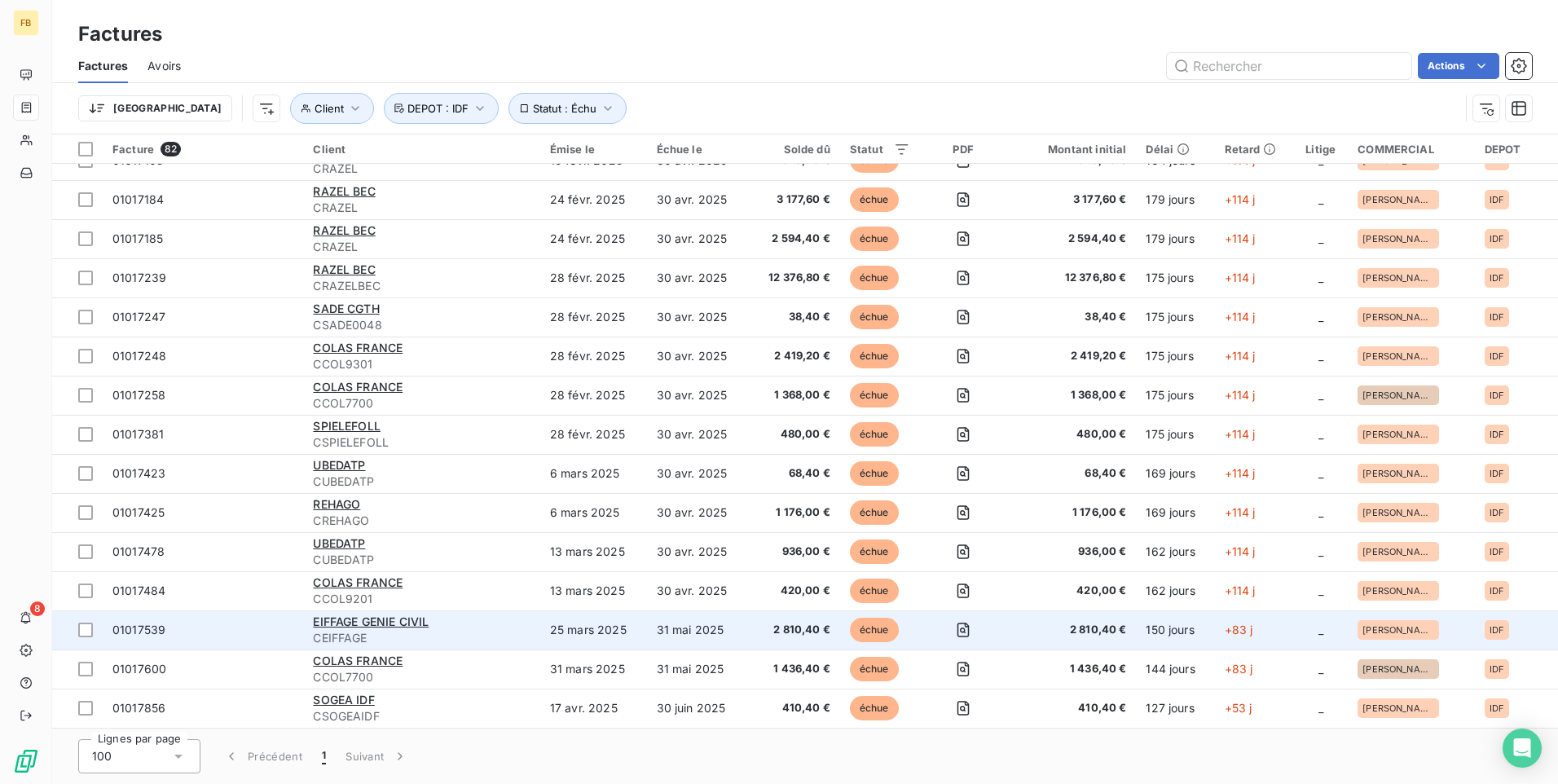
click at [420, 632] on span "CEIFFAGE" at bounding box center [421, 638] width 217 height 16
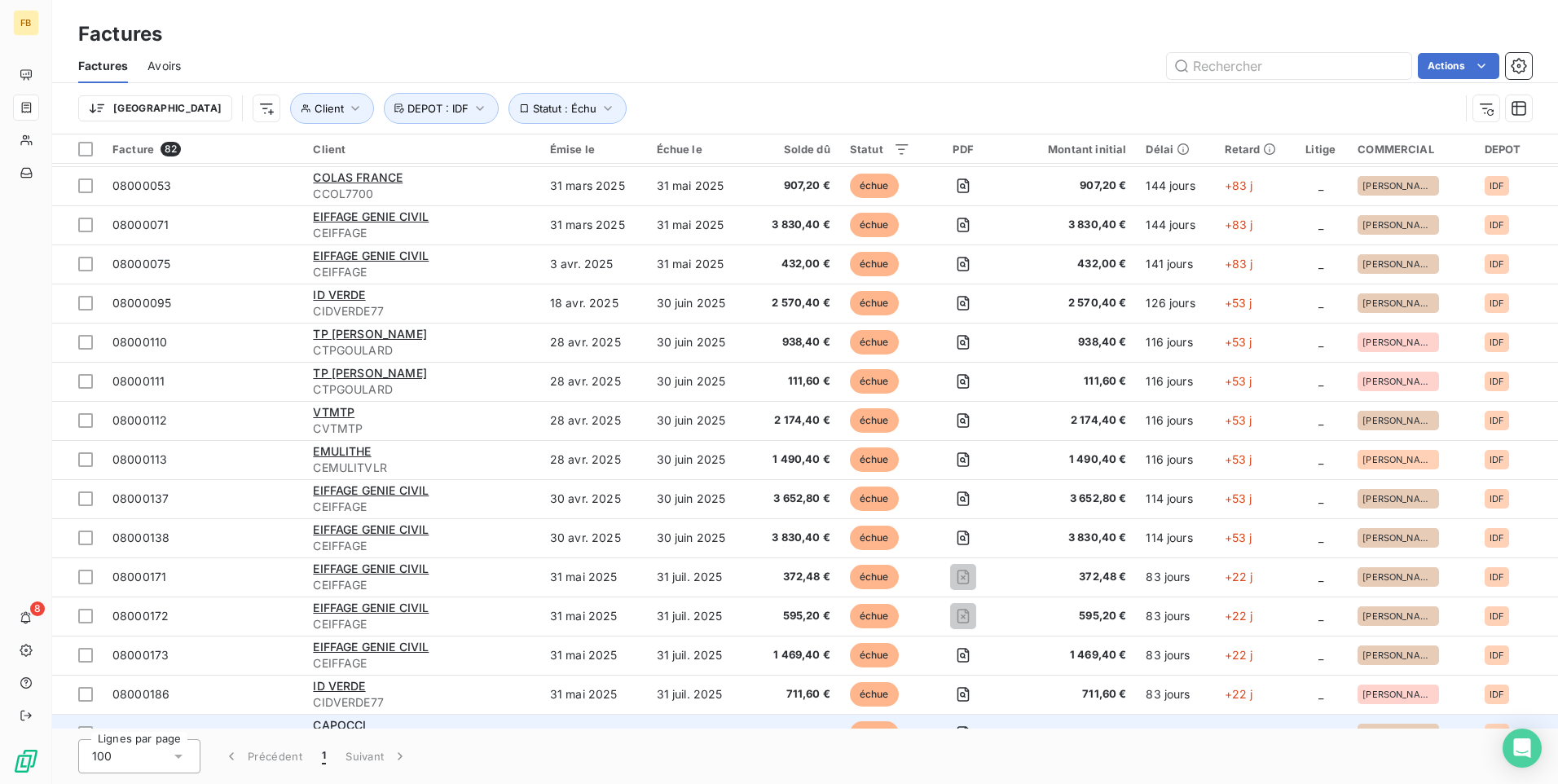
scroll to position [2562, 0]
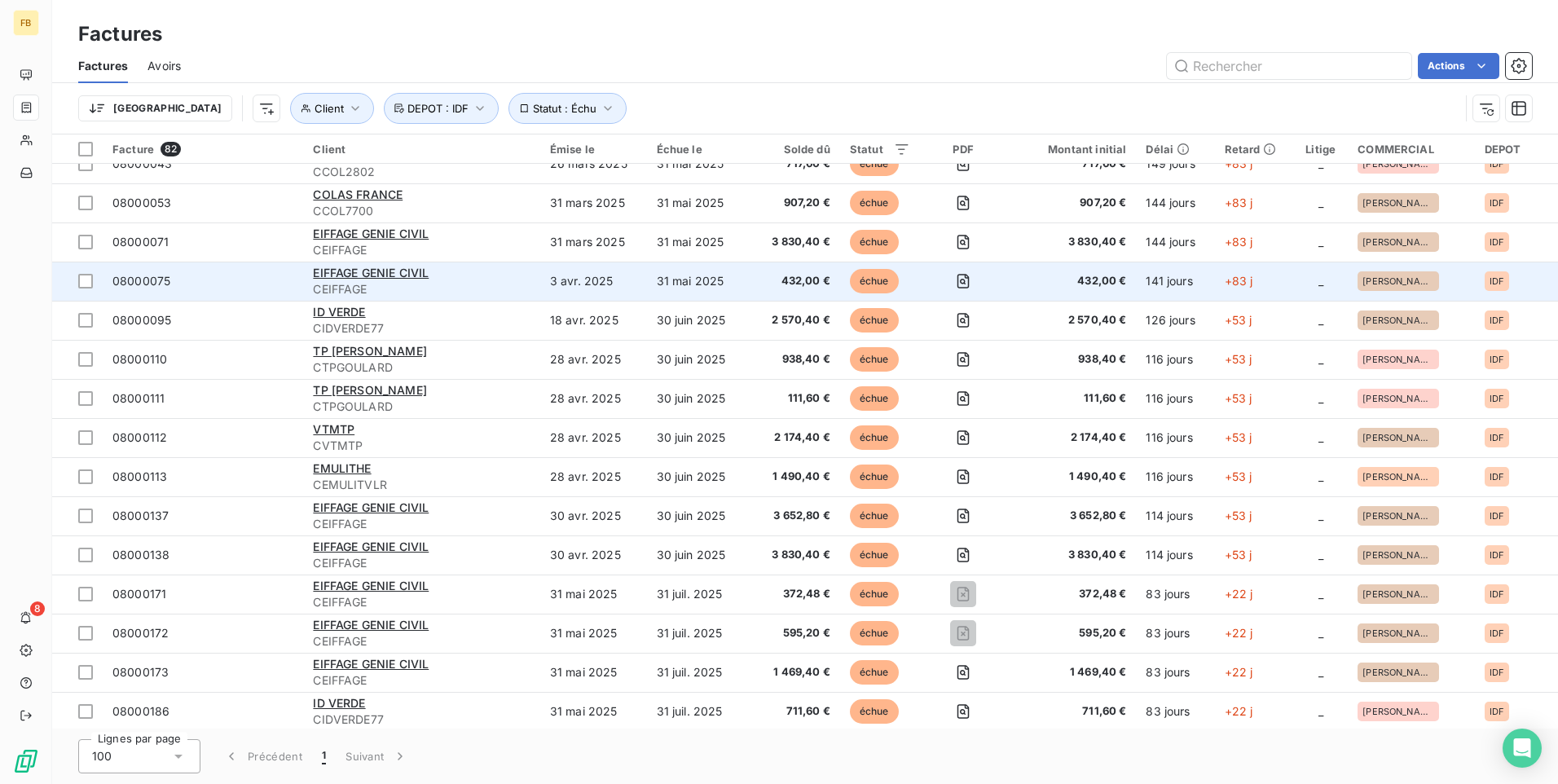
click at [452, 280] on div "EIFFAGE GENIE CIVIL" at bounding box center [421, 273] width 217 height 16
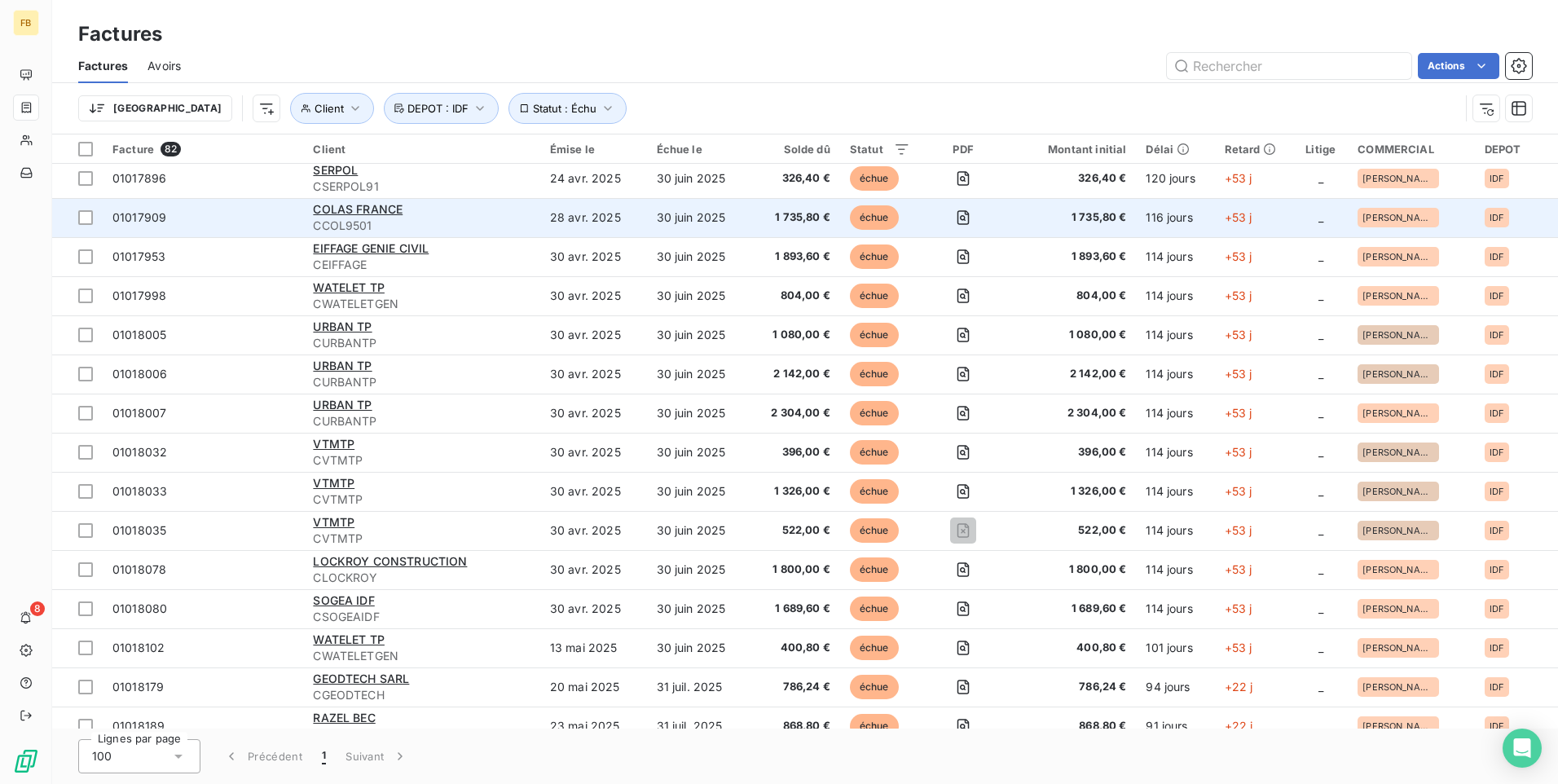
scroll to position [1141, 0]
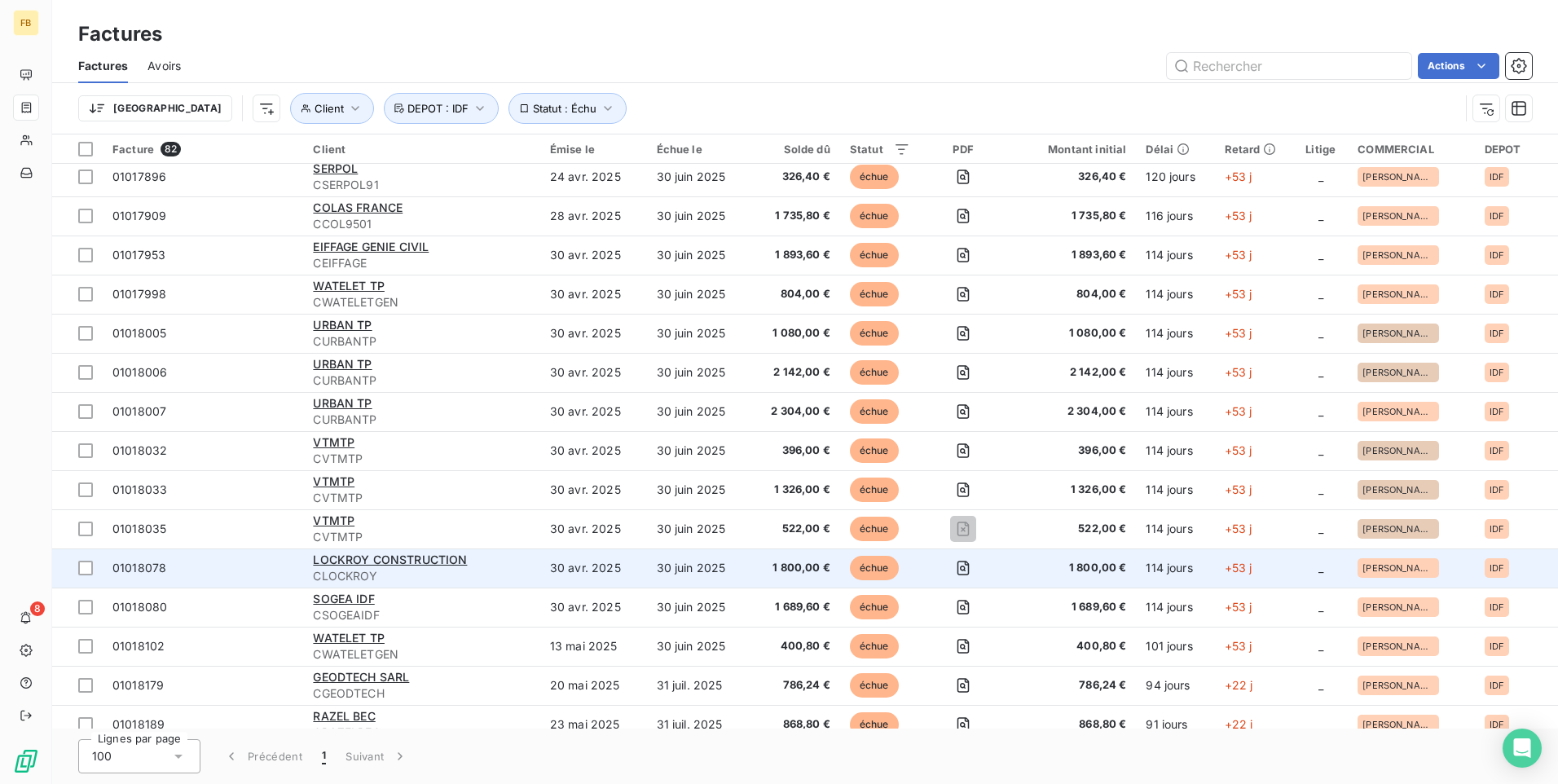
click at [665, 580] on td "30 juin 2025" at bounding box center [699, 568] width 104 height 39
